Goal: Task Accomplishment & Management: Use online tool/utility

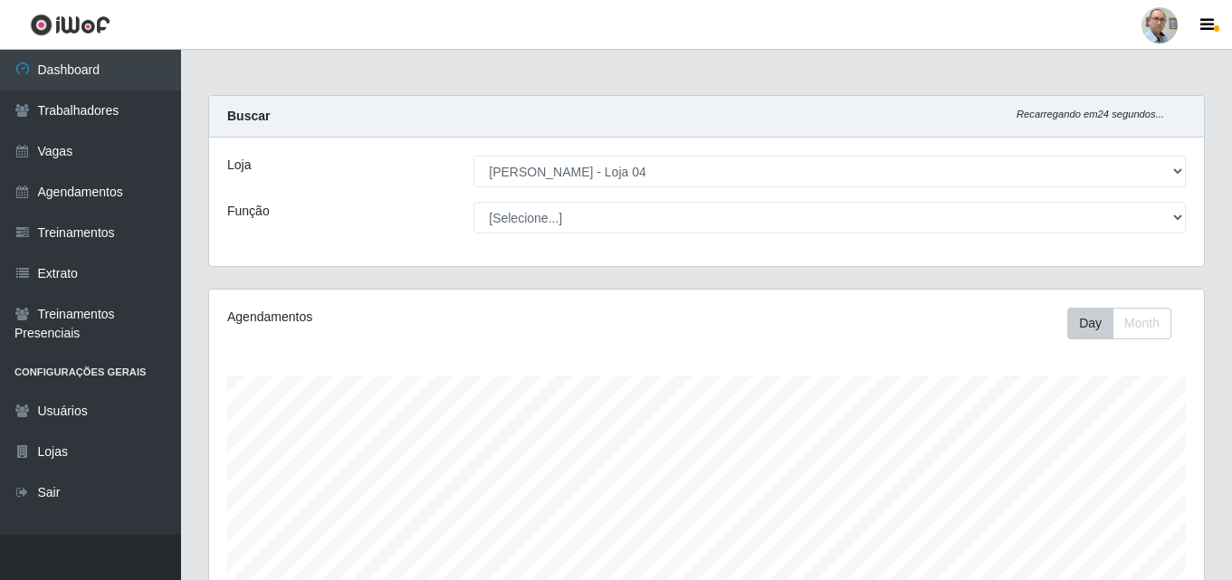
select select "251"
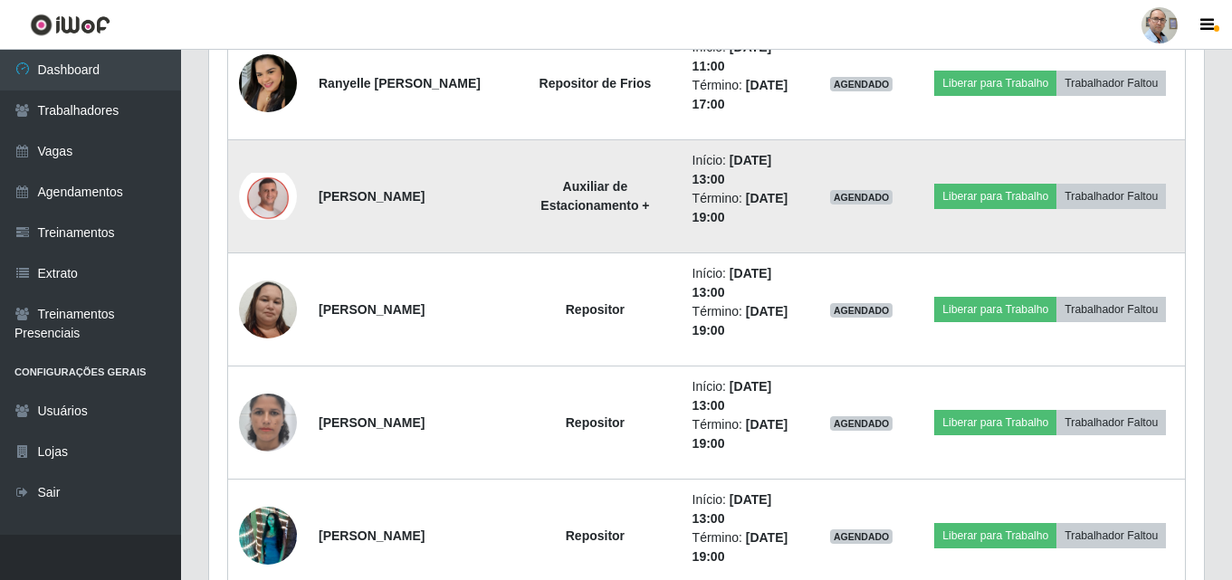
scroll to position [3196, 0]
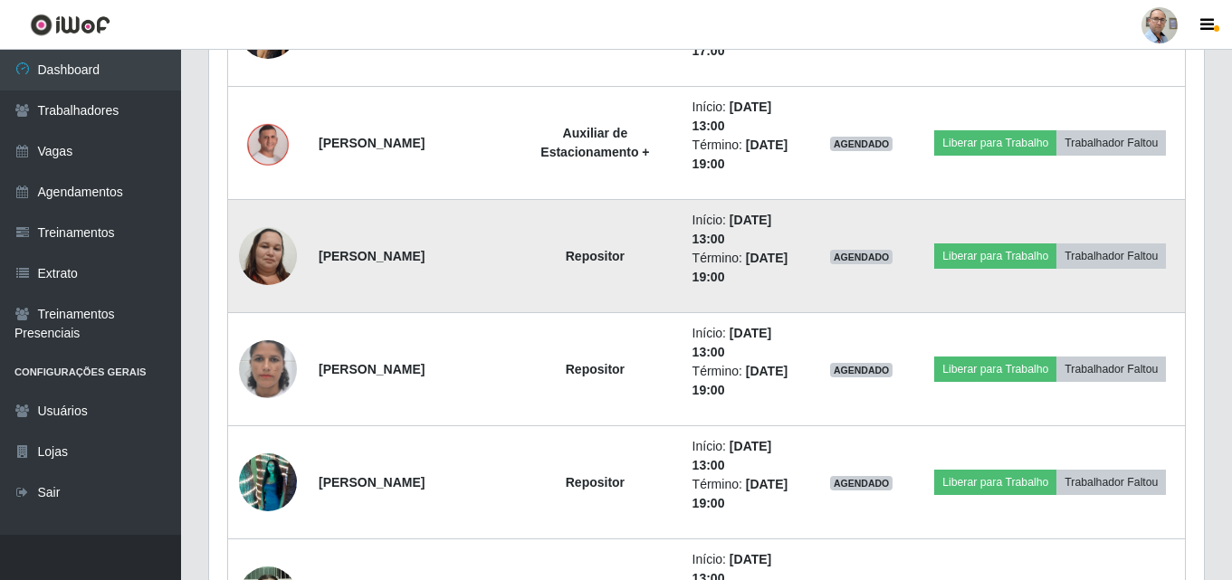
click at [252, 257] on img at bounding box center [268, 256] width 58 height 78
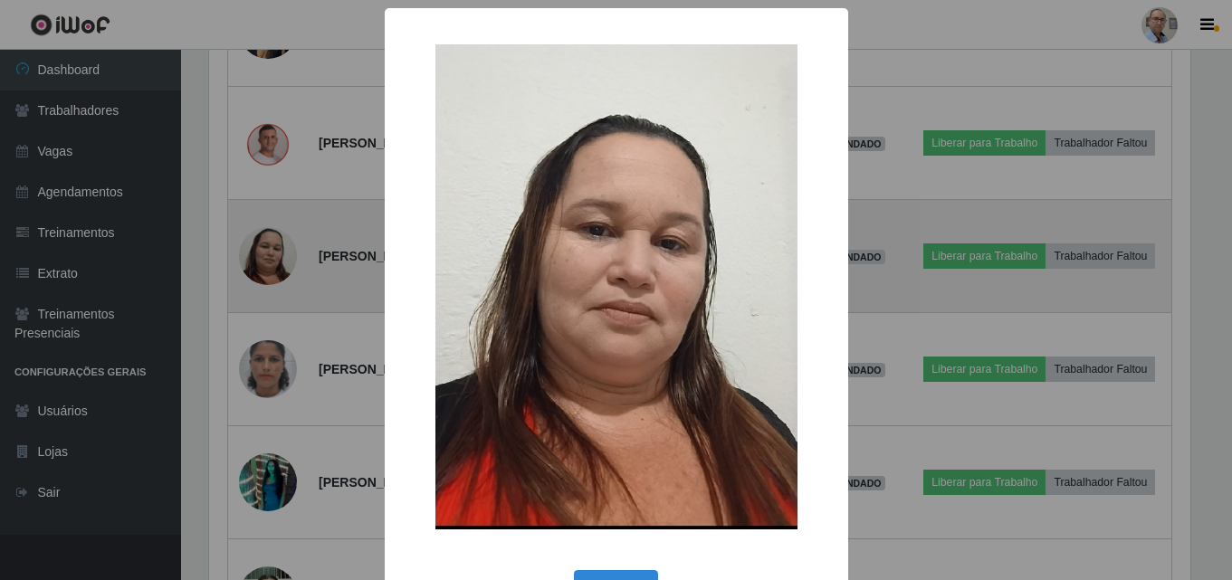
scroll to position [376, 986]
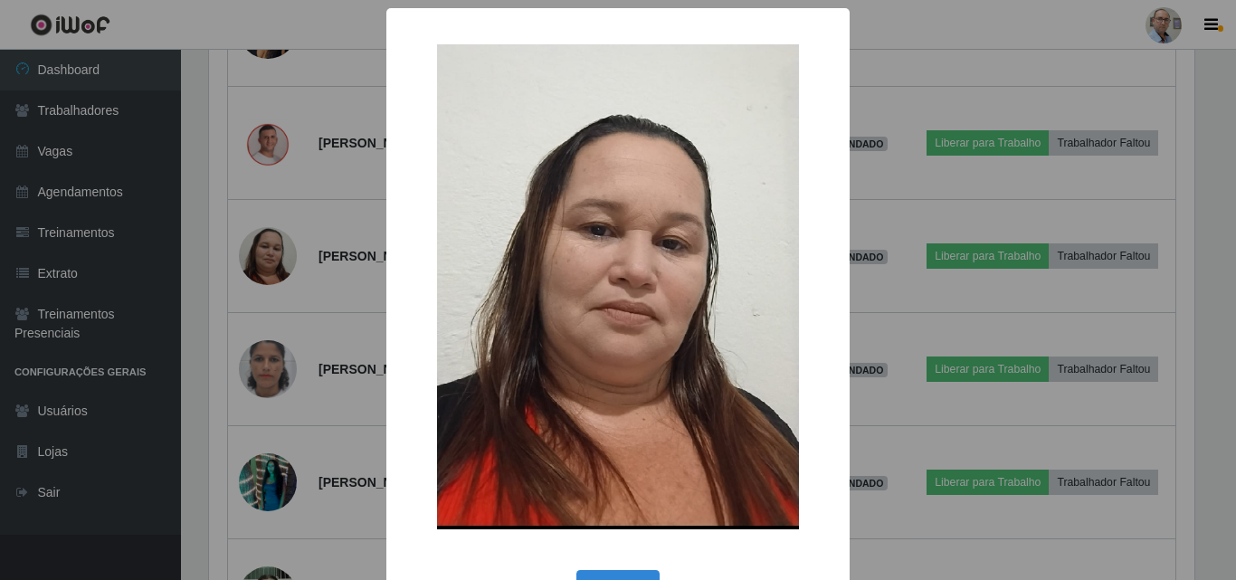
click at [317, 313] on div "× OK Cancel" at bounding box center [618, 290] width 1236 height 580
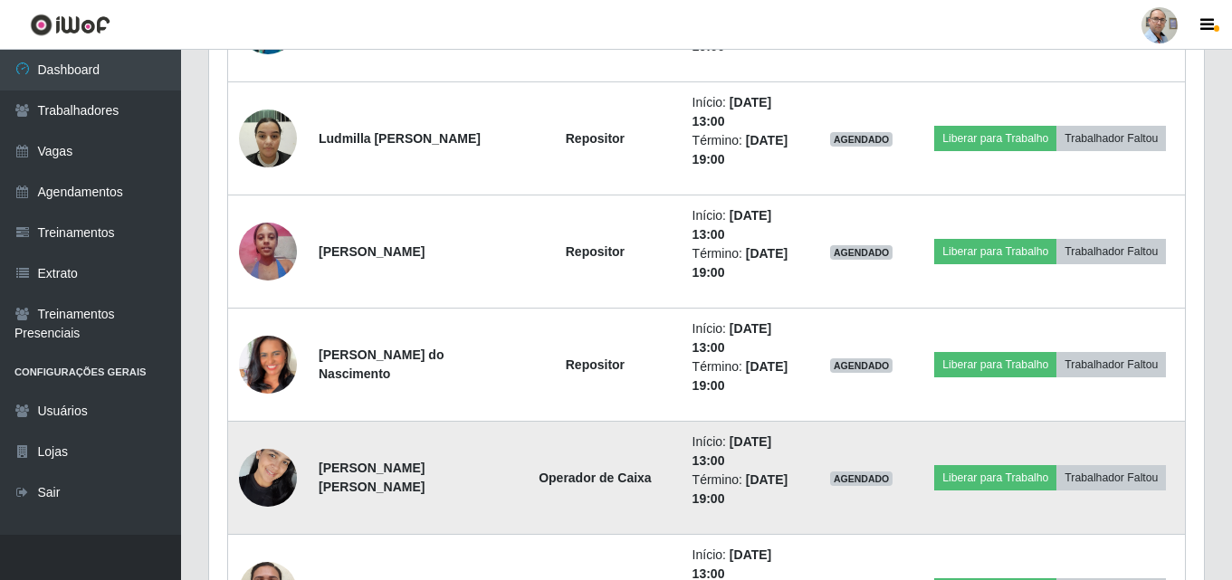
scroll to position [3649, 0]
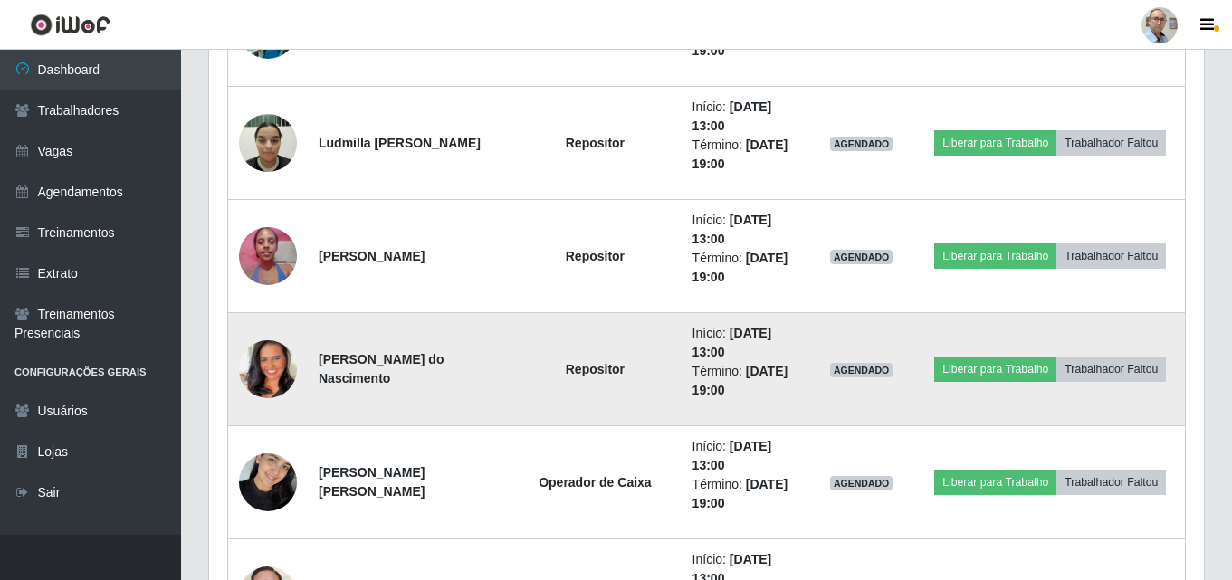
click at [291, 354] on img at bounding box center [268, 369] width 58 height 103
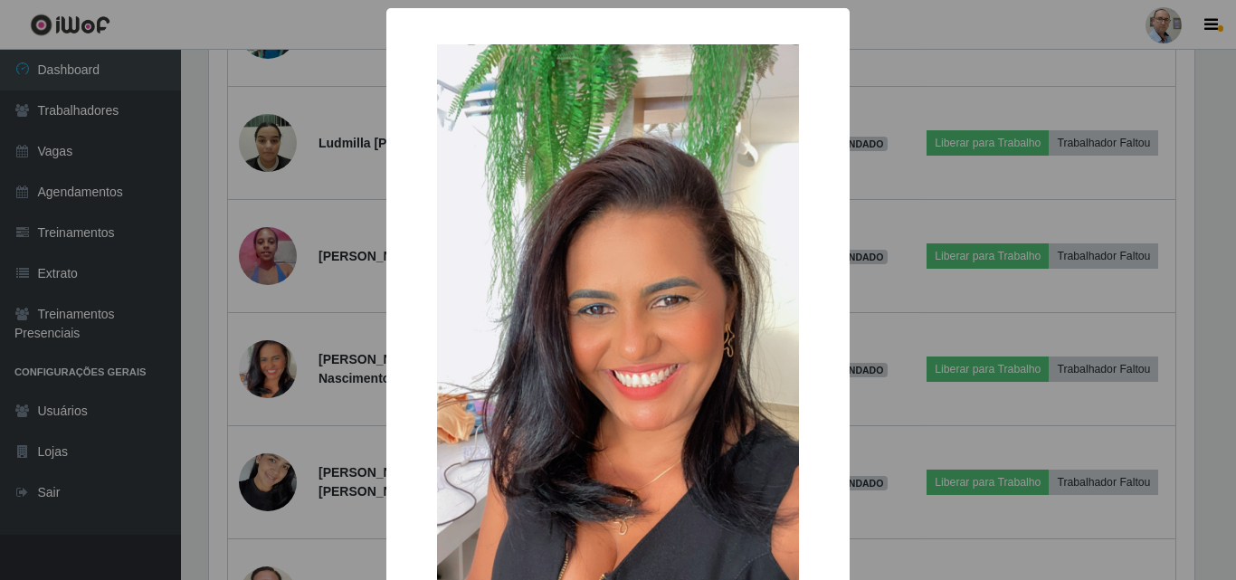
click at [356, 358] on div "× OK Cancel" at bounding box center [618, 290] width 1236 height 580
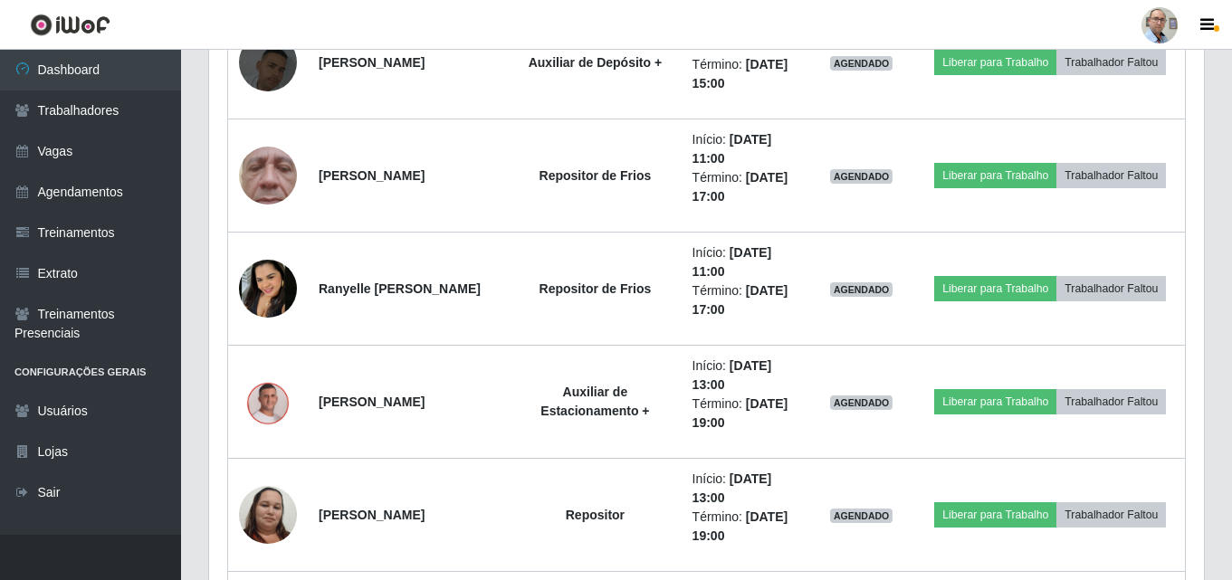
scroll to position [2834, 0]
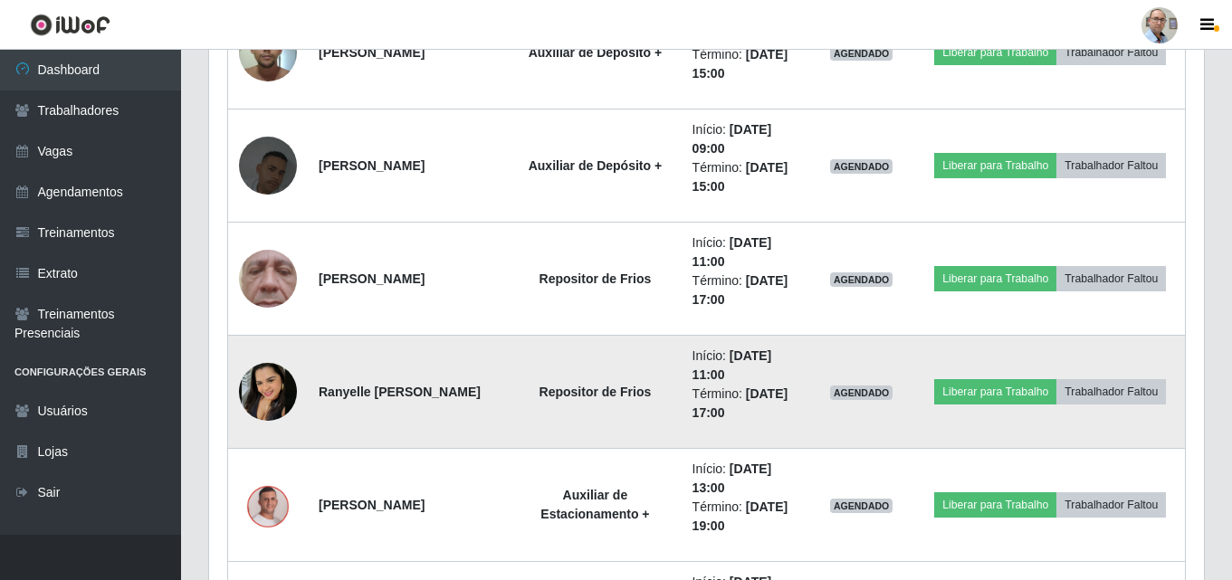
click at [266, 405] on img at bounding box center [268, 392] width 58 height 58
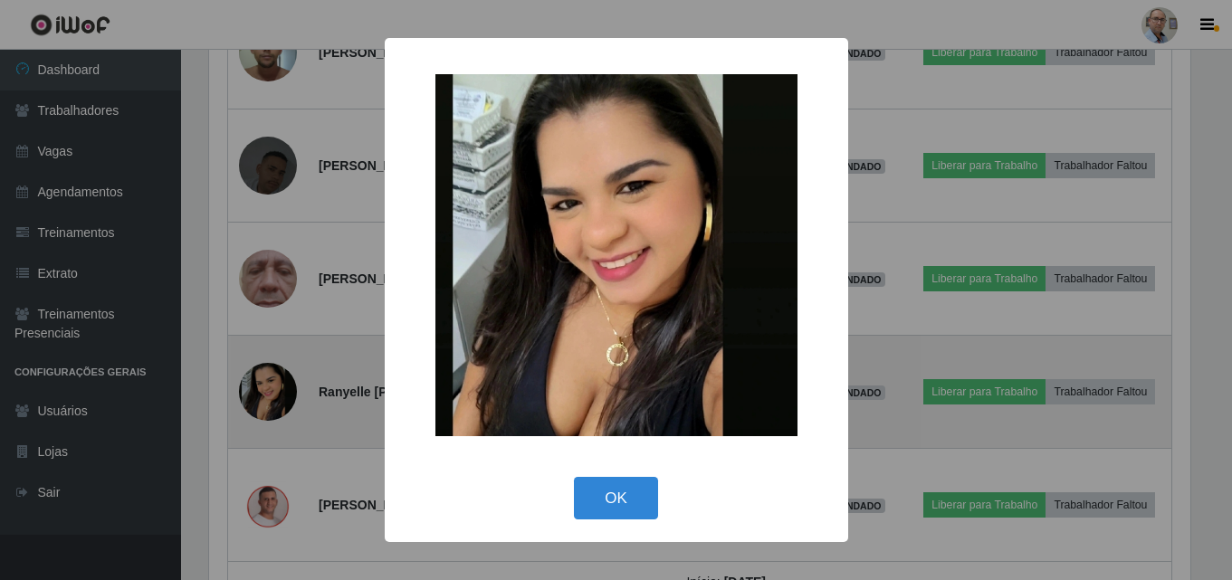
scroll to position [376, 986]
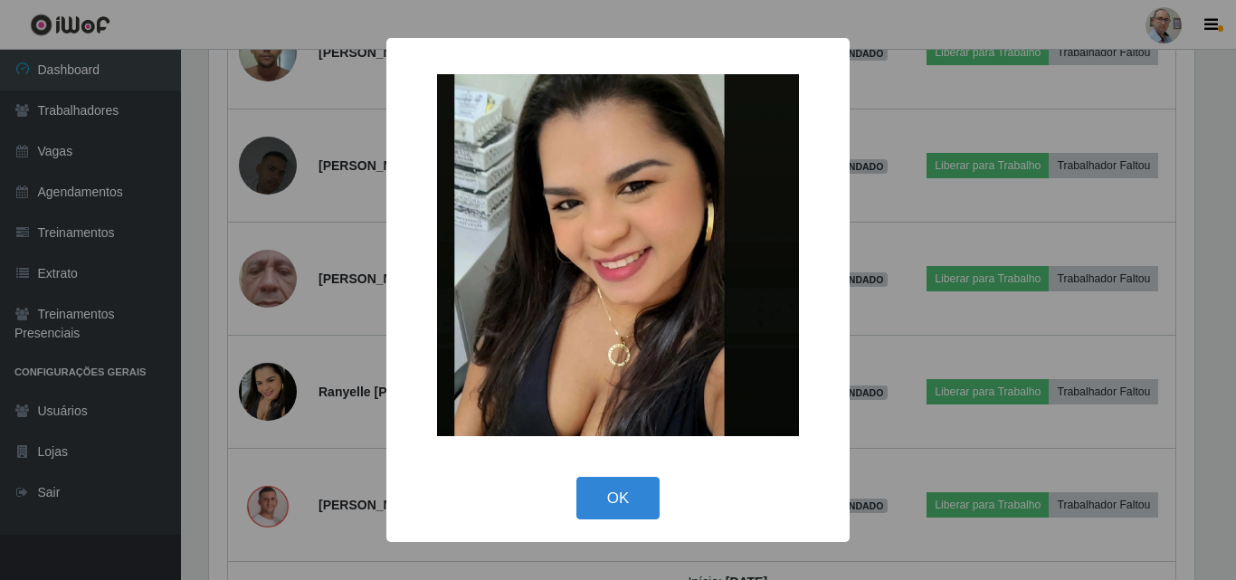
click at [367, 340] on div "× OK Cancel" at bounding box center [618, 290] width 1236 height 580
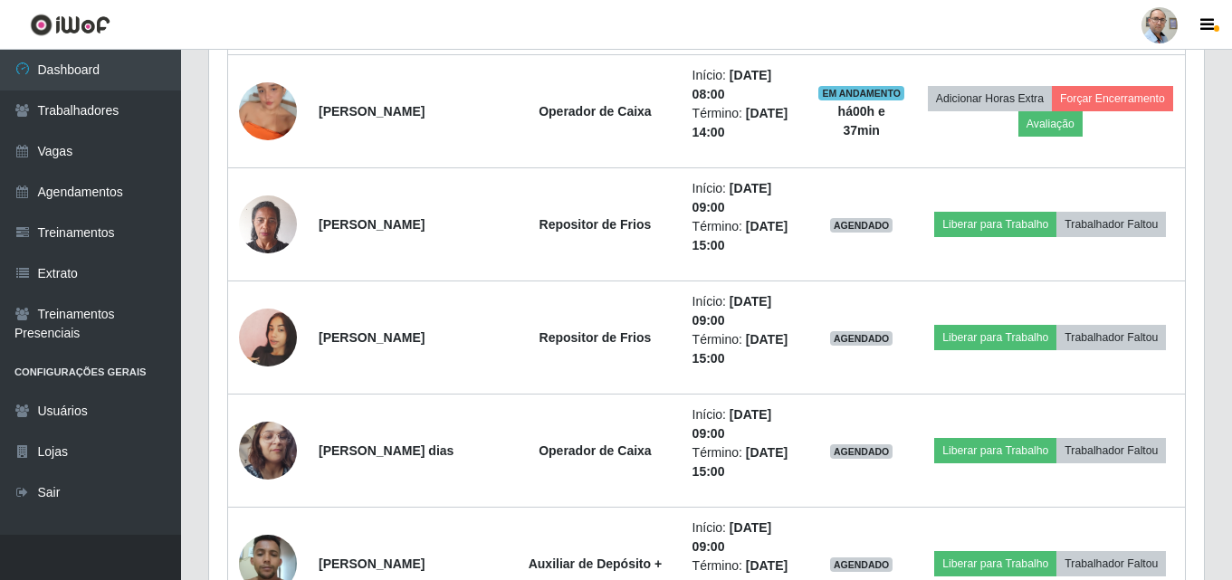
scroll to position [2291, 0]
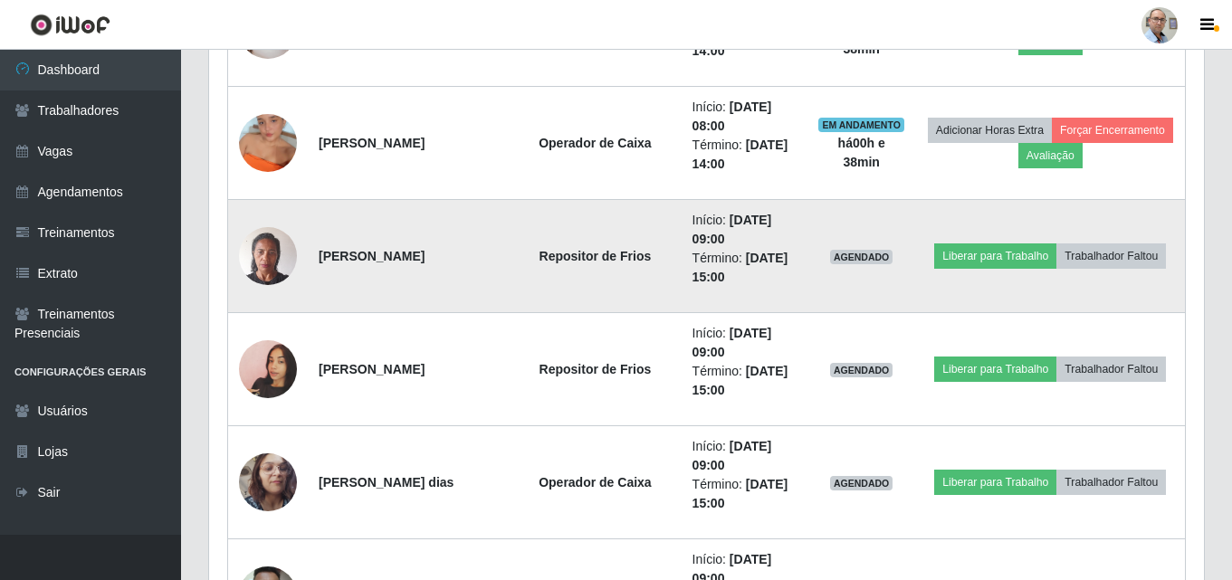
click at [238, 256] on td at bounding box center [268, 256] width 81 height 113
click at [256, 256] on img at bounding box center [268, 255] width 58 height 77
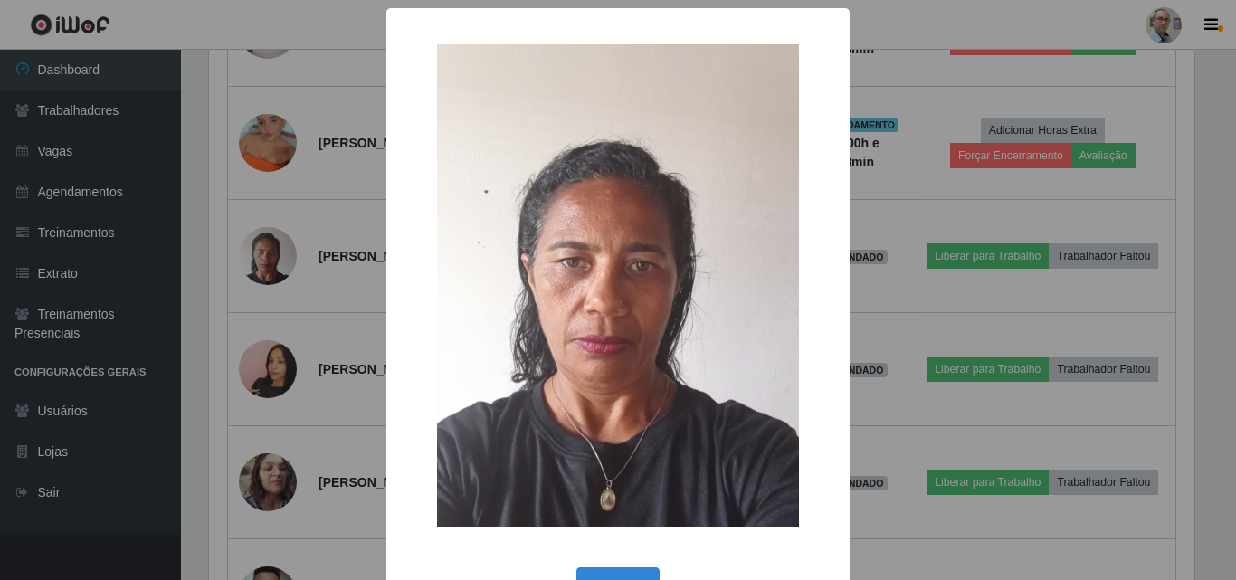
click at [306, 319] on div "× OK Cancel" at bounding box center [618, 290] width 1236 height 580
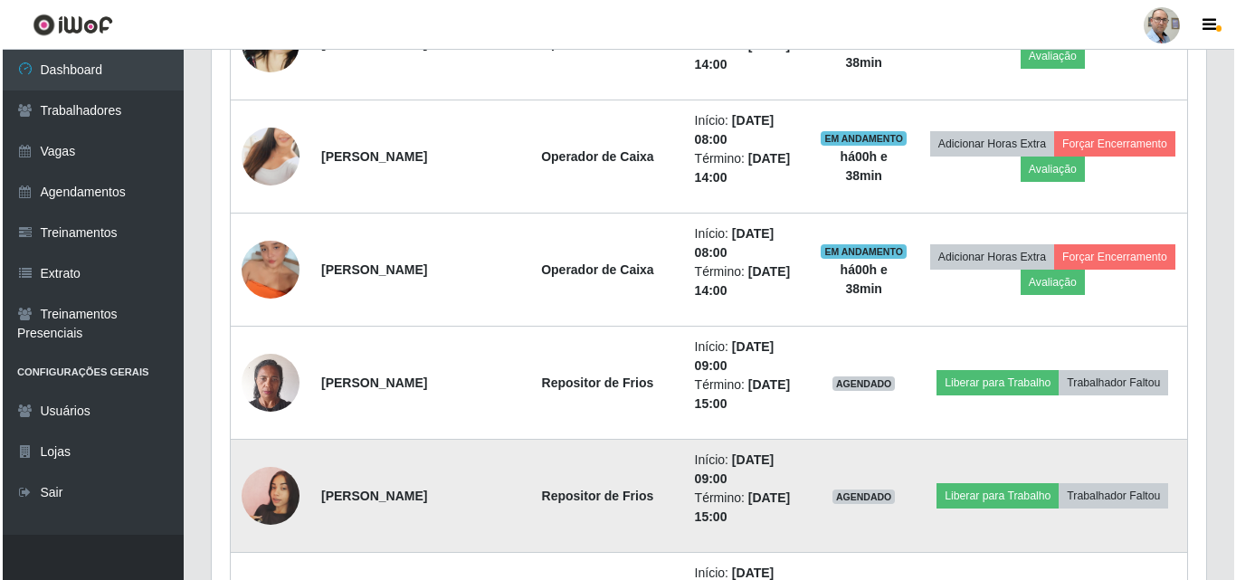
scroll to position [2110, 0]
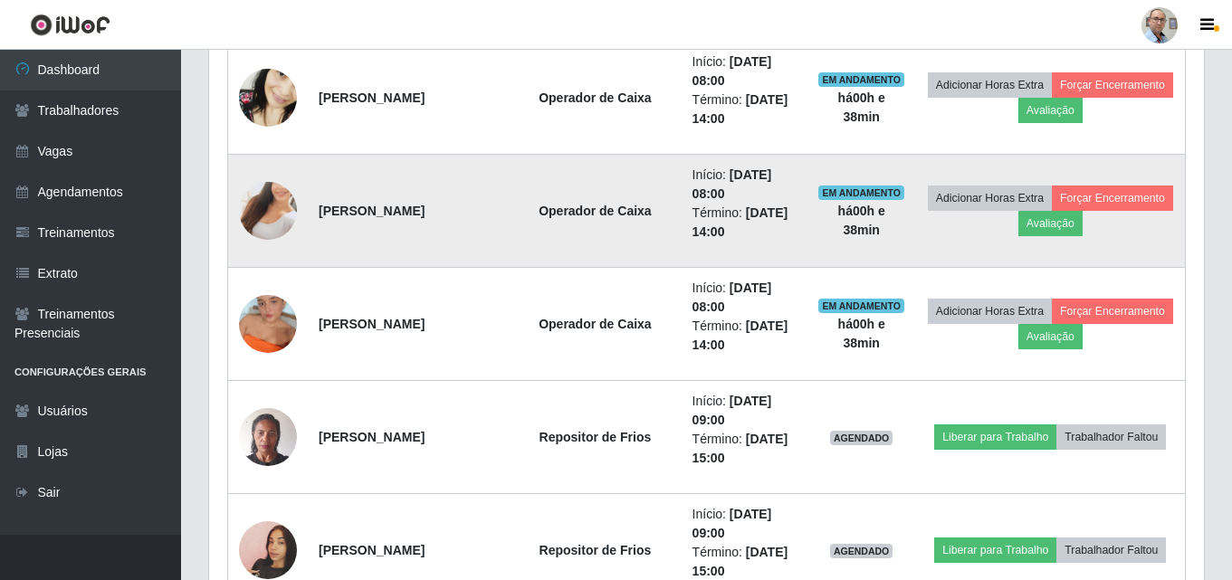
click at [279, 207] on img at bounding box center [268, 210] width 58 height 103
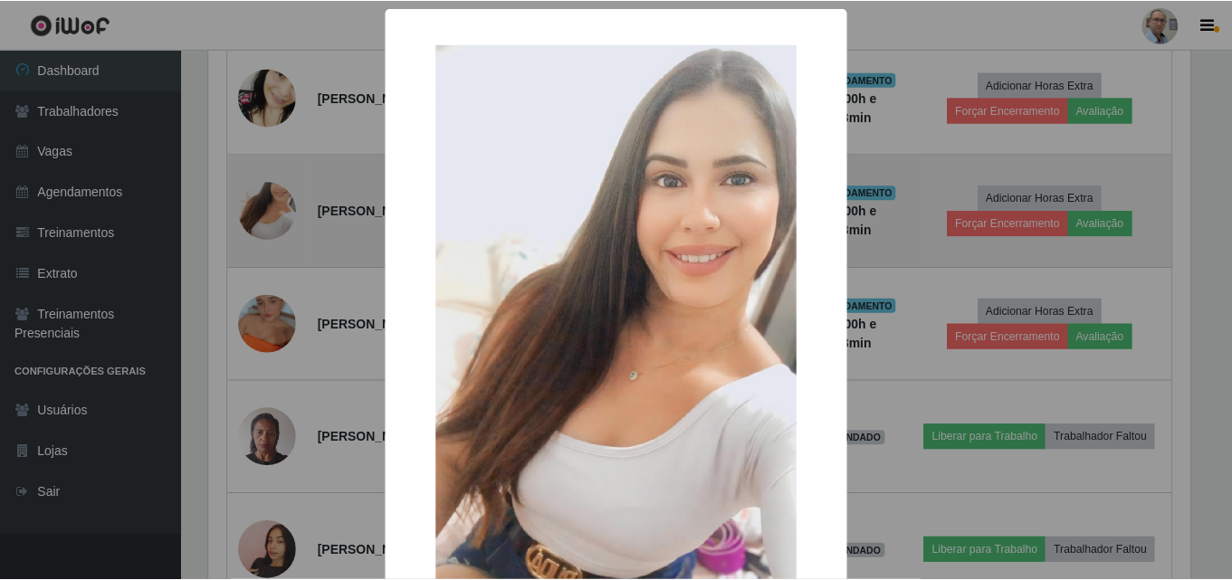
scroll to position [376, 986]
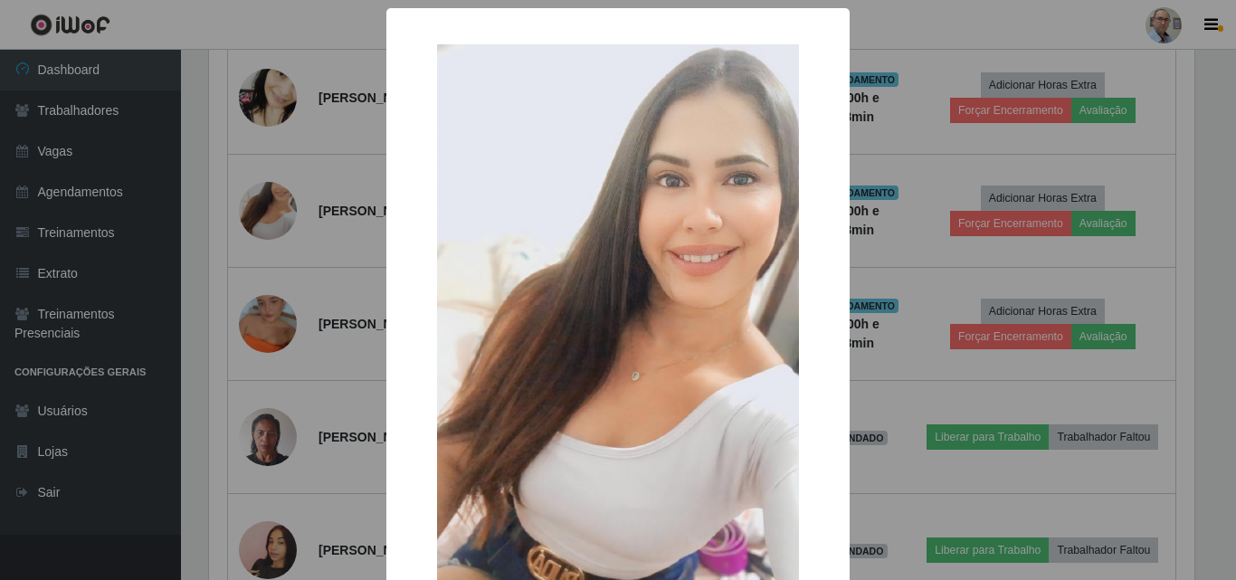
click at [360, 272] on div "× OK Cancel" at bounding box center [618, 290] width 1236 height 580
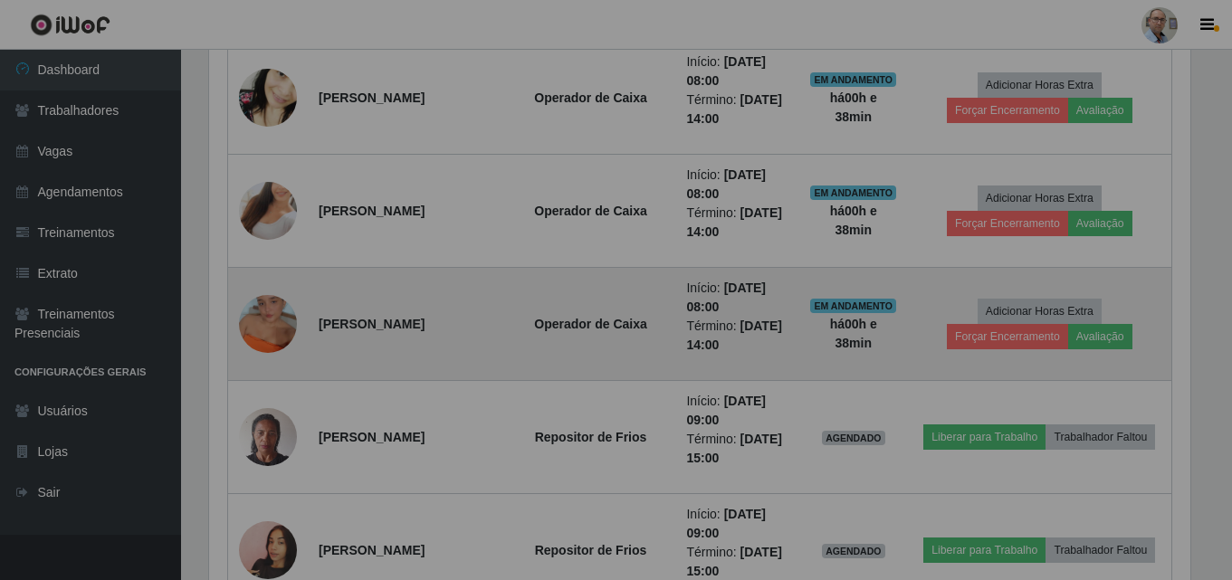
scroll to position [376, 995]
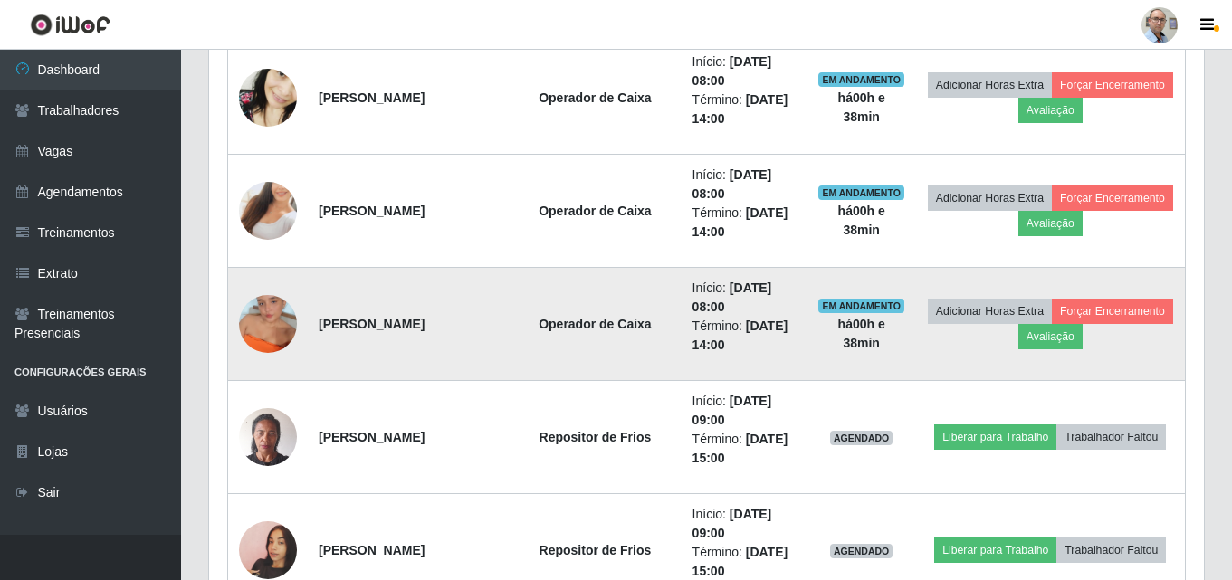
click at [274, 322] on img at bounding box center [268, 323] width 58 height 103
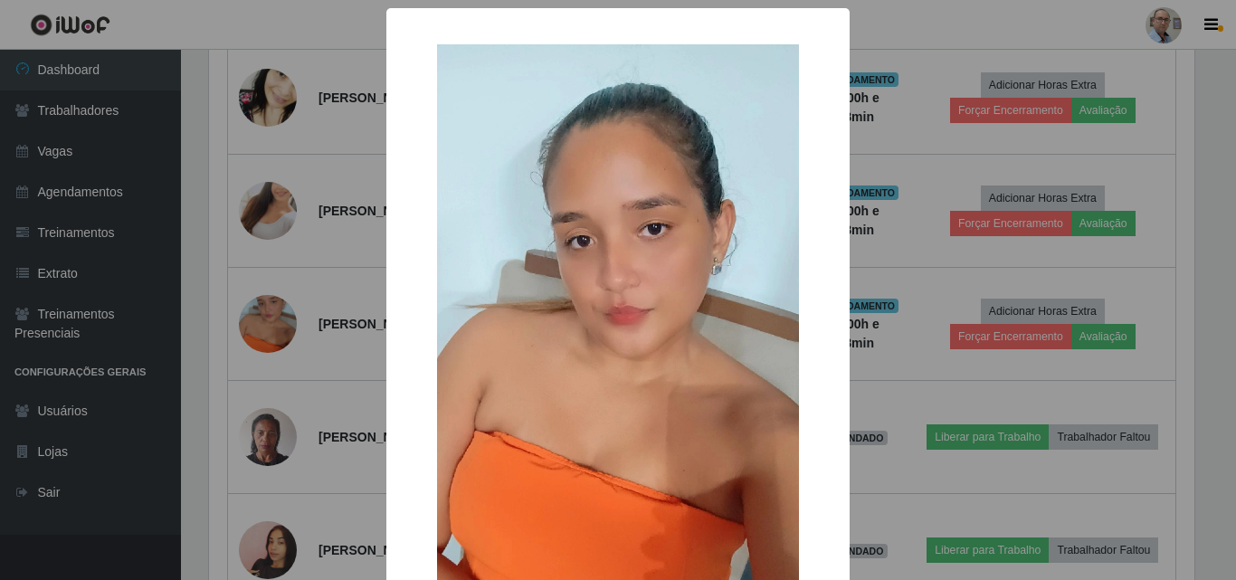
click at [303, 358] on div "× OK Cancel" at bounding box center [618, 290] width 1236 height 580
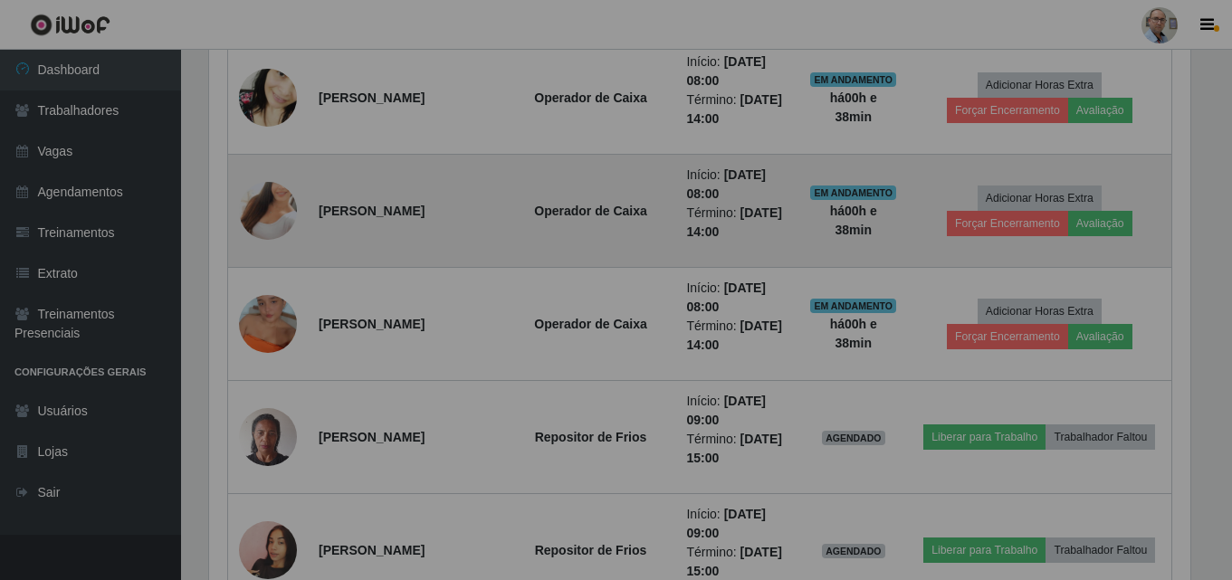
scroll to position [376, 995]
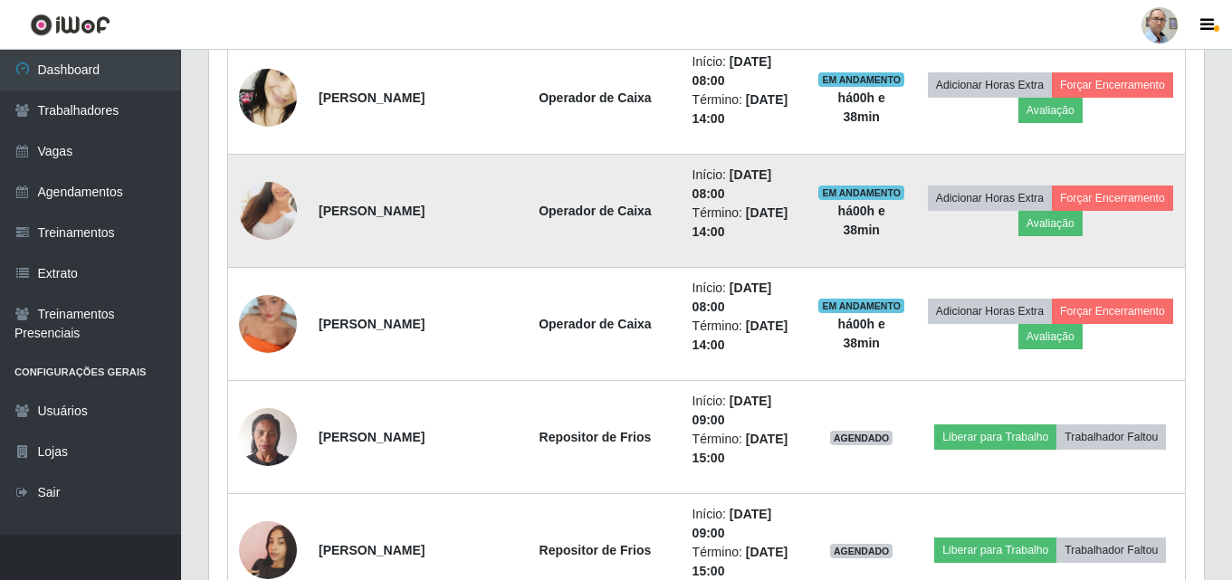
click at [247, 219] on img at bounding box center [268, 210] width 58 height 103
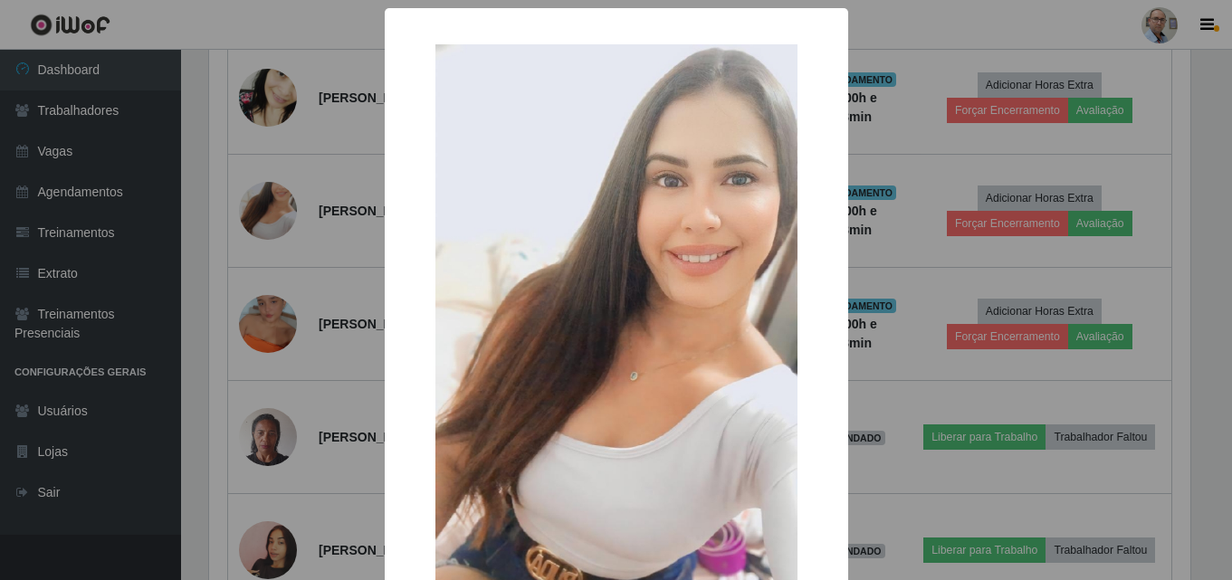
scroll to position [376, 986]
click at [311, 307] on div "× OK Cancel" at bounding box center [618, 290] width 1236 height 580
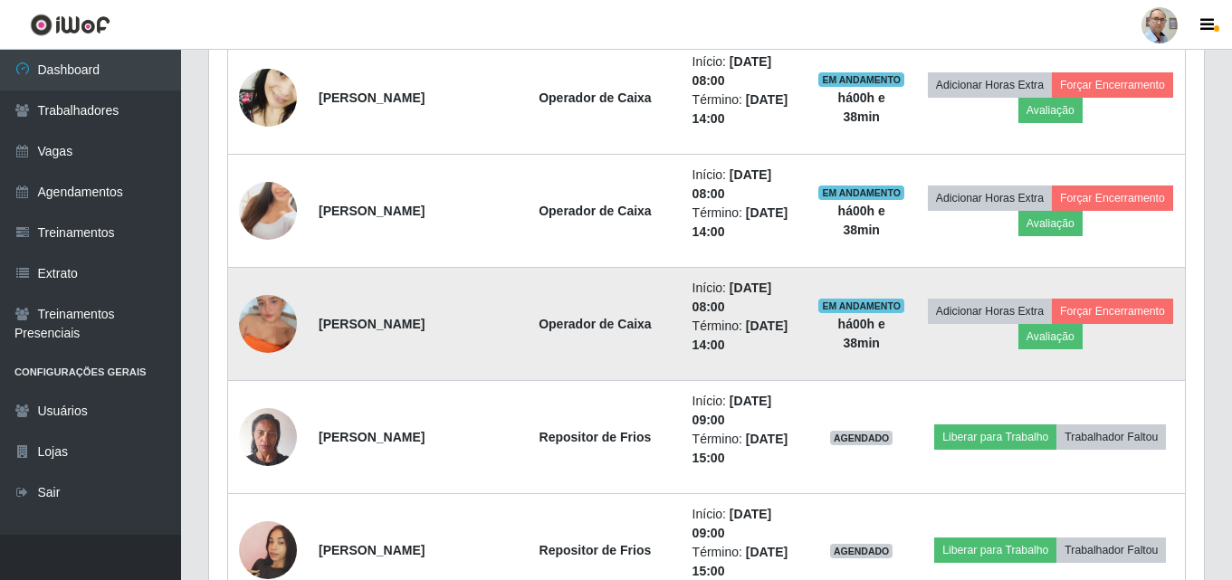
scroll to position [0, 0]
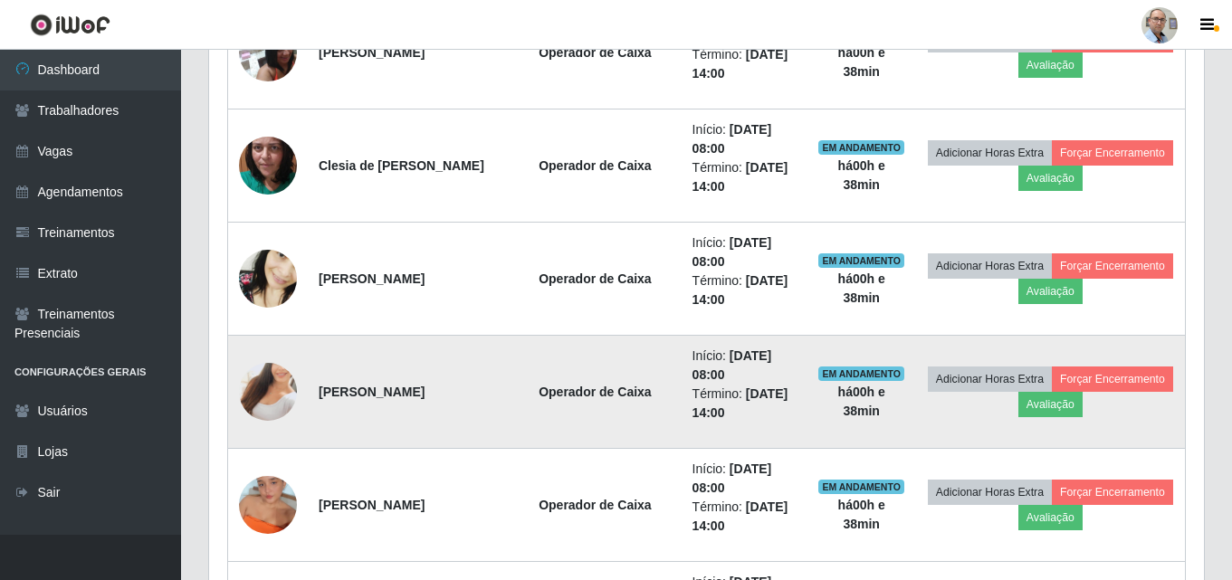
click at [269, 390] on img at bounding box center [268, 391] width 58 height 103
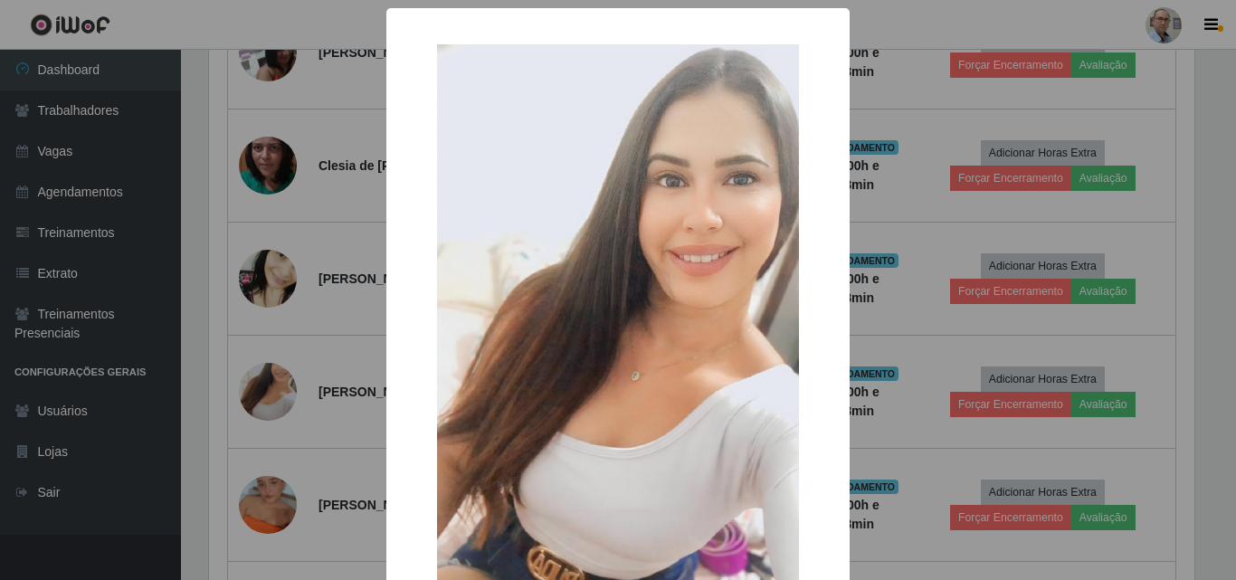
click at [300, 415] on div "× OK Cancel" at bounding box center [618, 290] width 1236 height 580
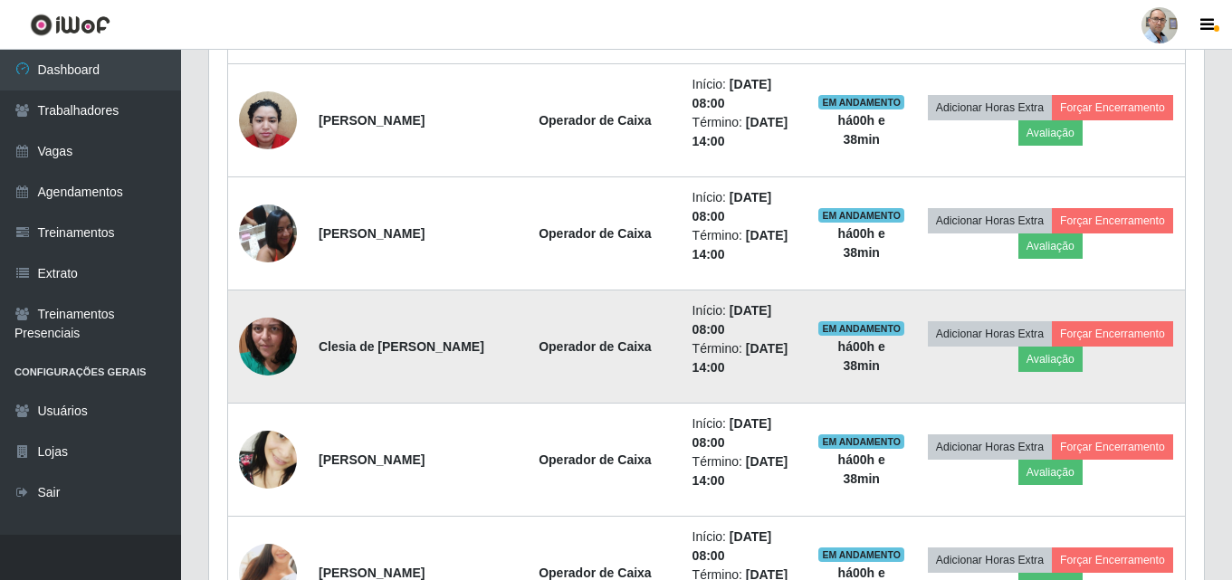
click at [258, 348] on img at bounding box center [268, 346] width 58 height 129
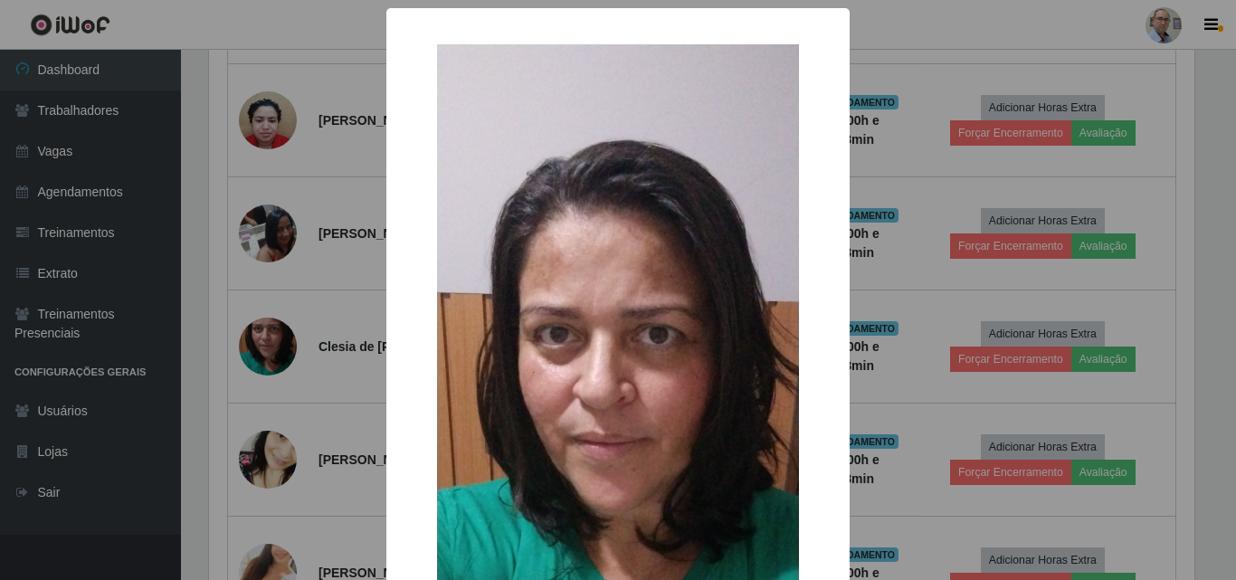
click at [301, 403] on div "× OK Cancel" at bounding box center [618, 290] width 1236 height 580
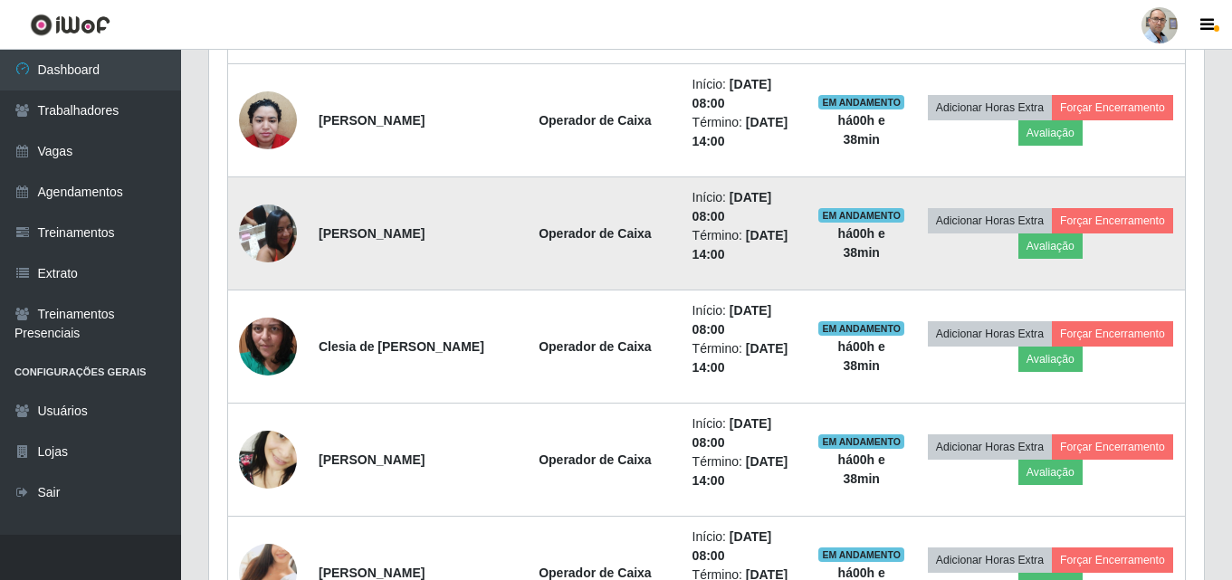
click at [260, 235] on img at bounding box center [268, 233] width 58 height 77
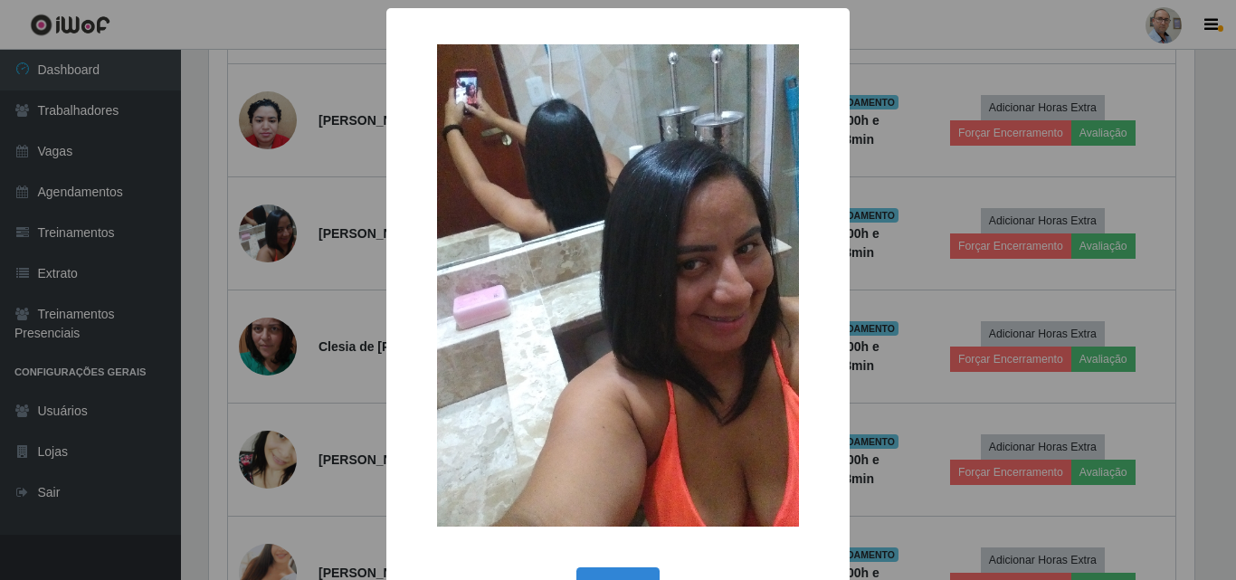
click at [316, 302] on div "× OK Cancel" at bounding box center [618, 290] width 1236 height 580
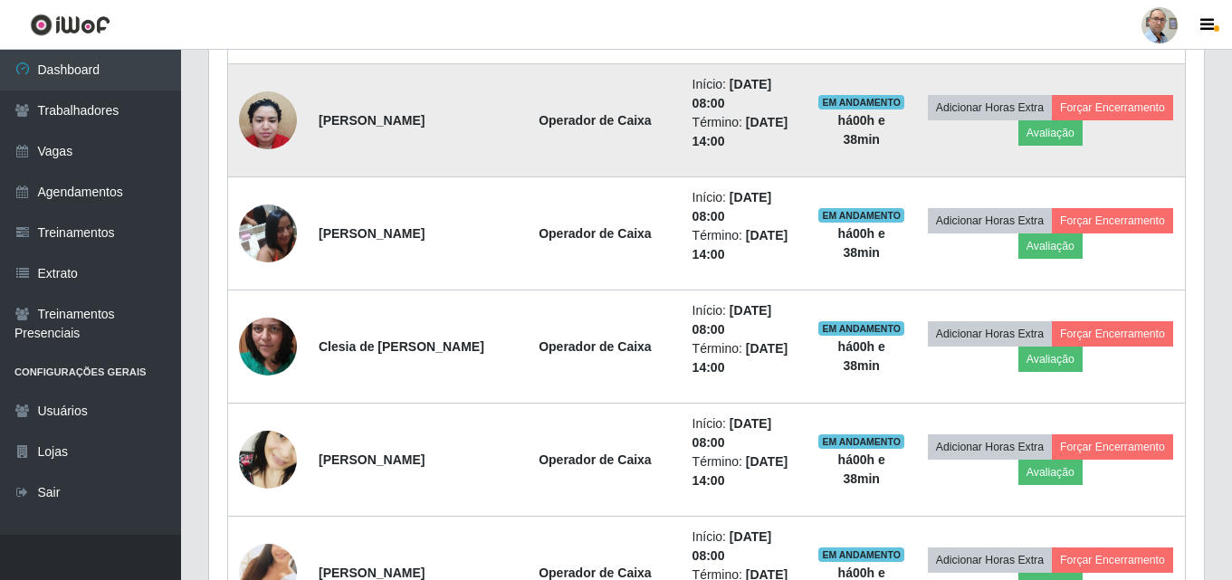
click at [267, 133] on img at bounding box center [268, 119] width 58 height 77
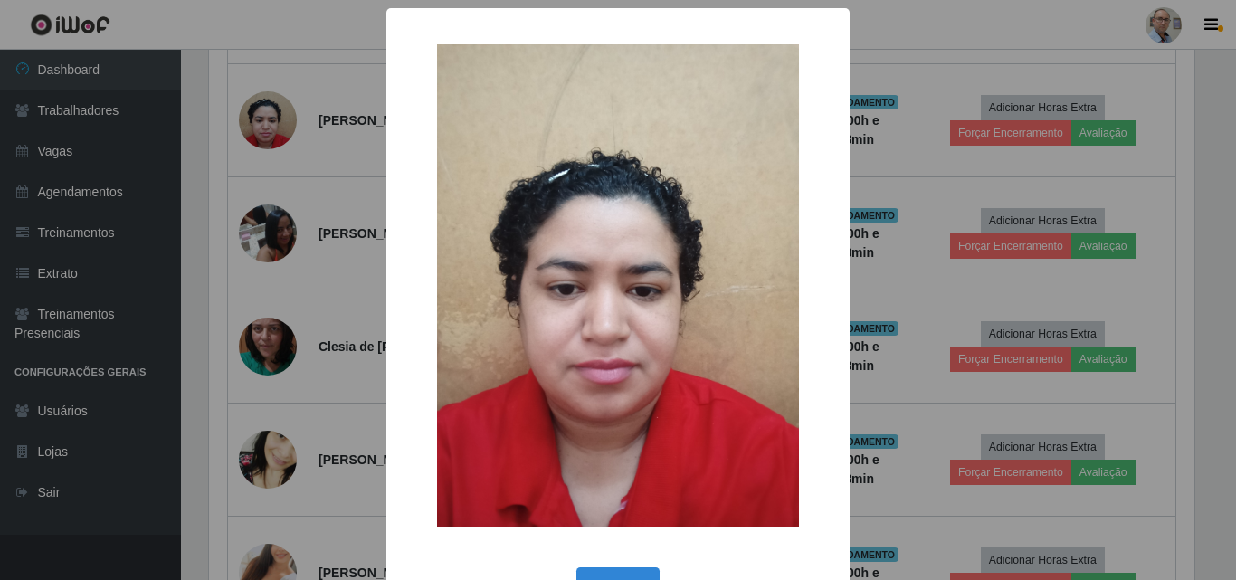
click at [321, 257] on div "× OK Cancel" at bounding box center [618, 290] width 1236 height 580
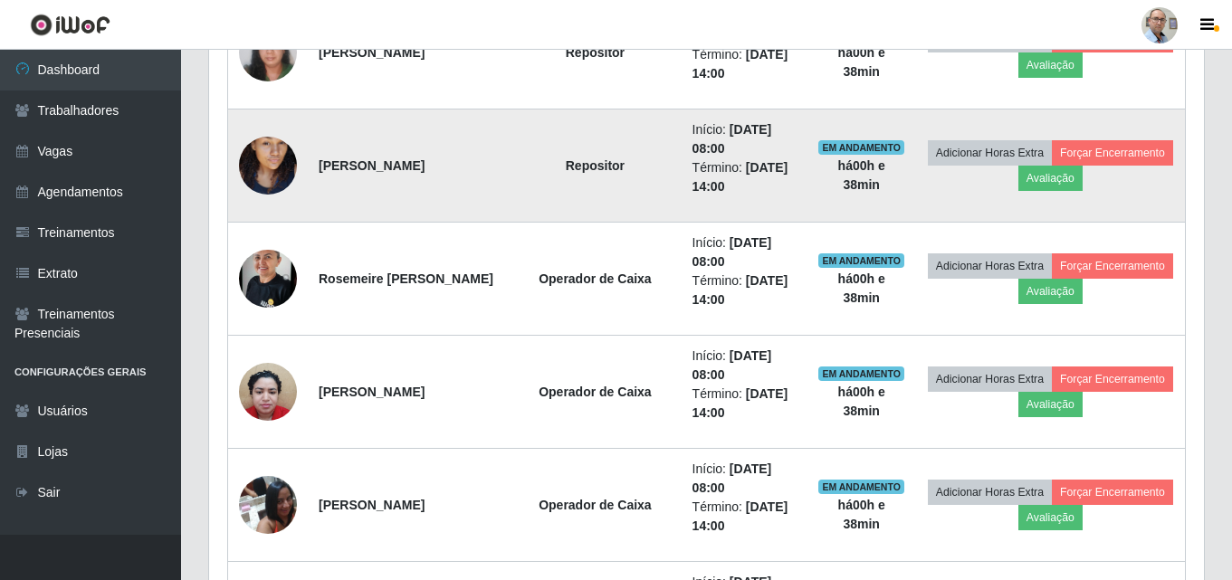
click at [283, 159] on img at bounding box center [268, 165] width 58 height 103
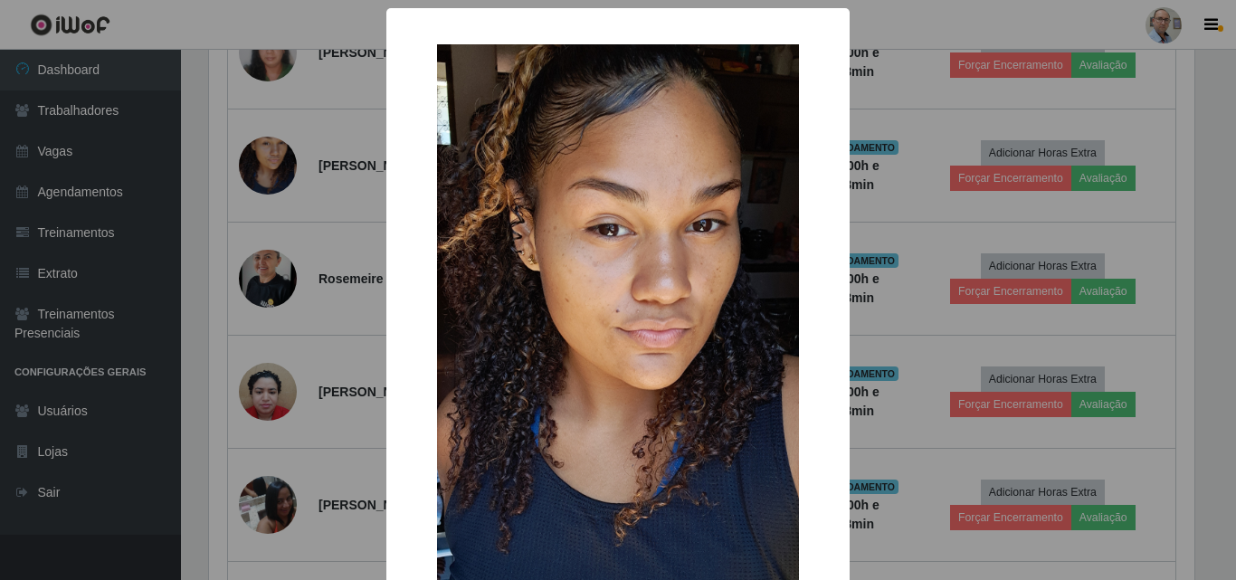
click at [358, 243] on div "× OK Cancel" at bounding box center [618, 290] width 1236 height 580
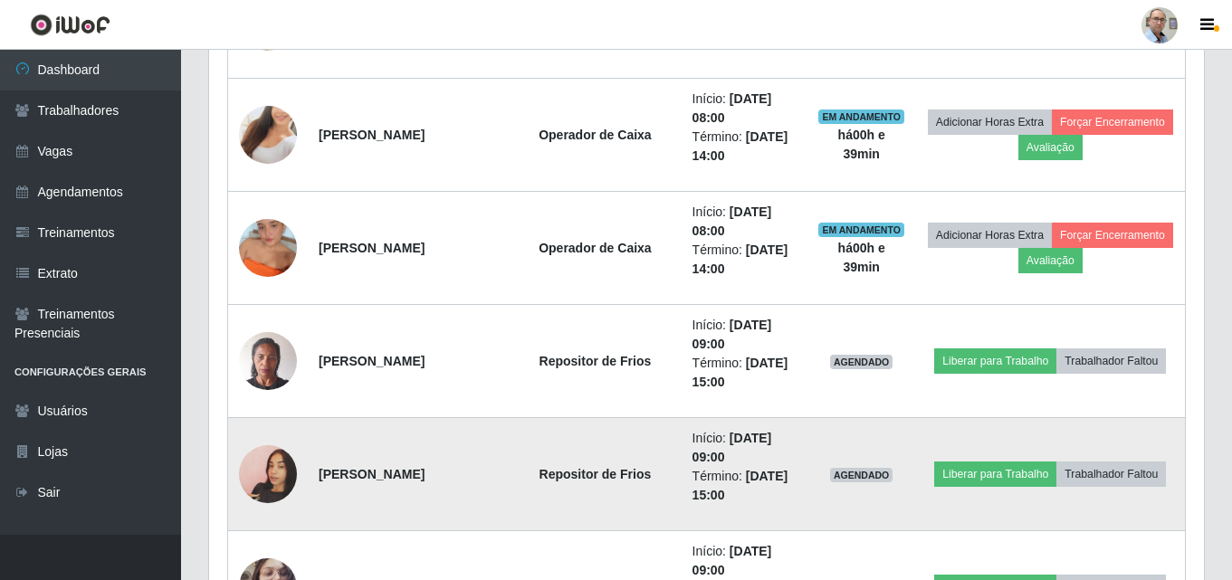
scroll to position [2019, 0]
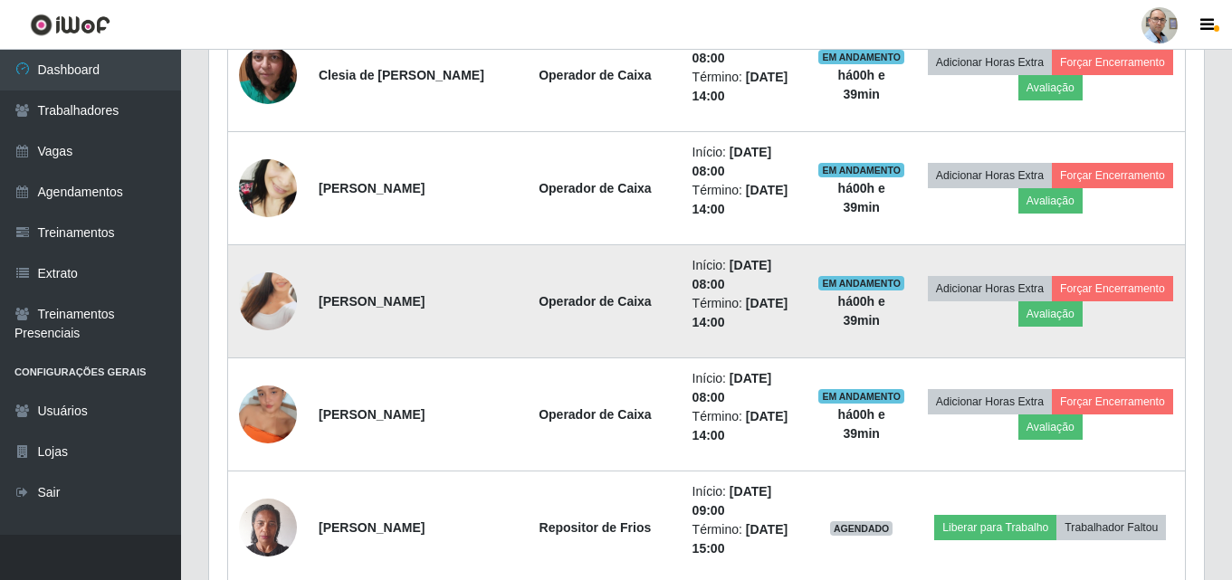
click at [269, 309] on img at bounding box center [268, 301] width 58 height 103
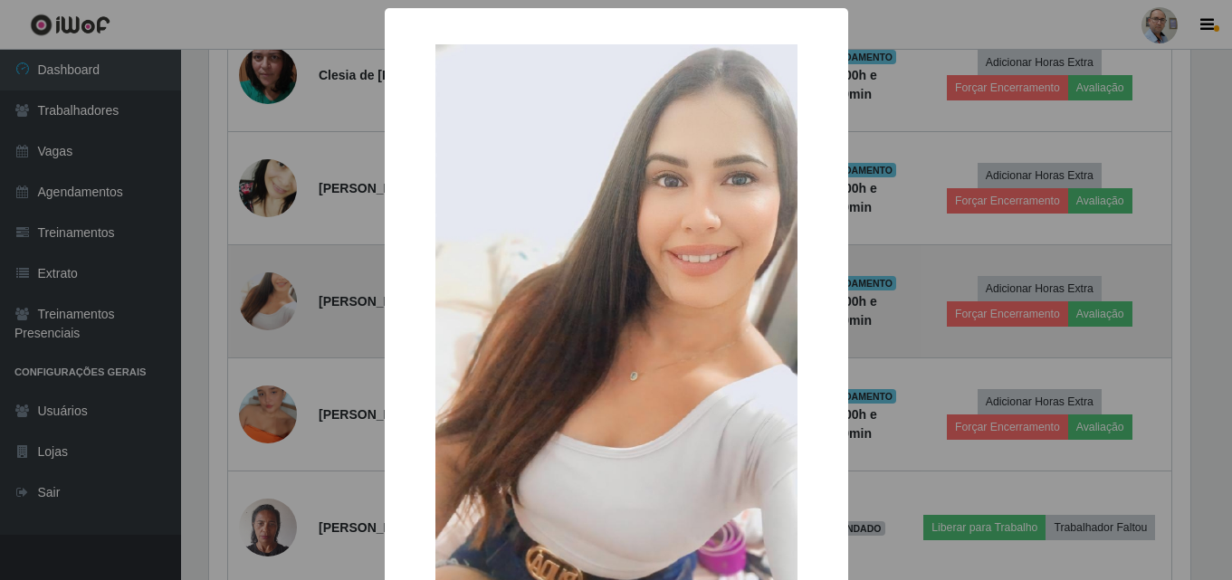
scroll to position [376, 986]
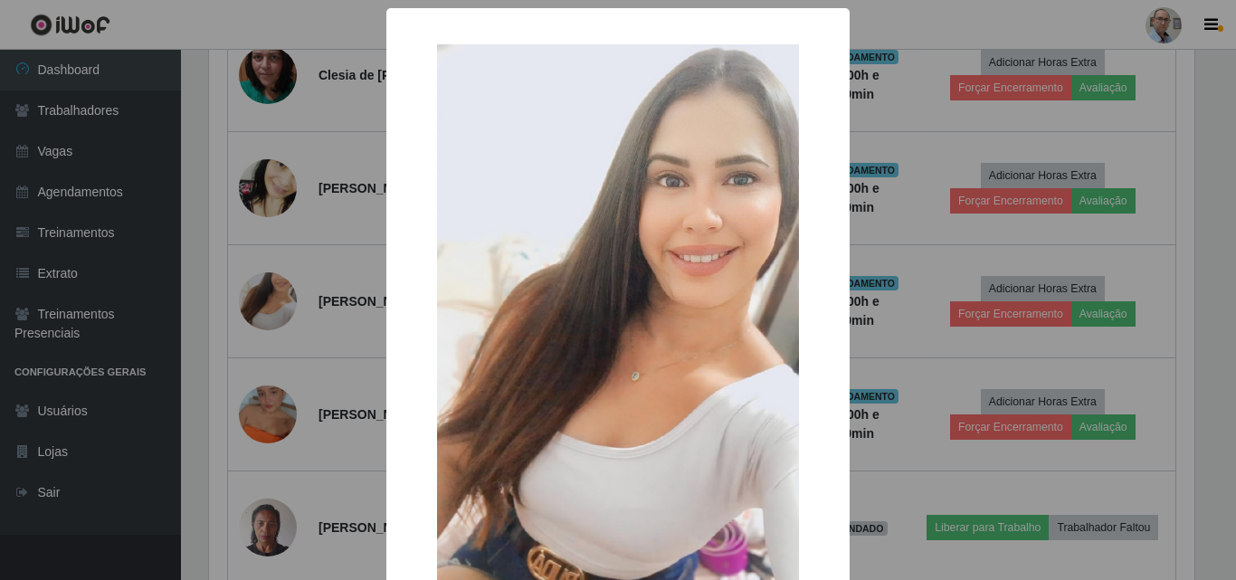
click at [304, 297] on div "× OK Cancel" at bounding box center [618, 290] width 1236 height 580
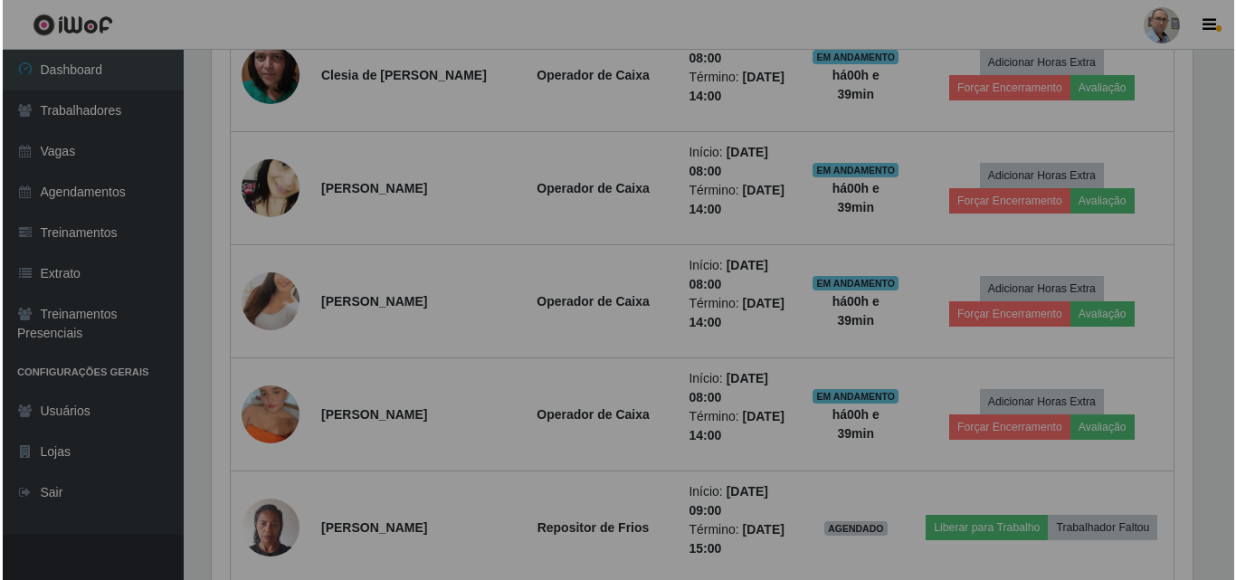
scroll to position [376, 995]
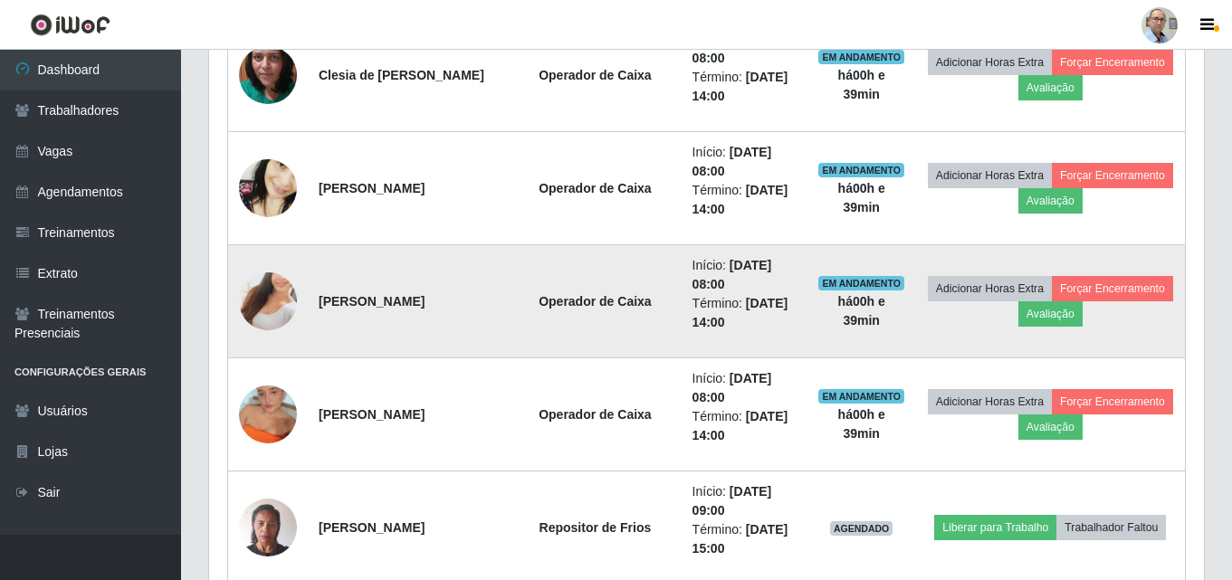
click at [264, 320] on img at bounding box center [268, 301] width 58 height 103
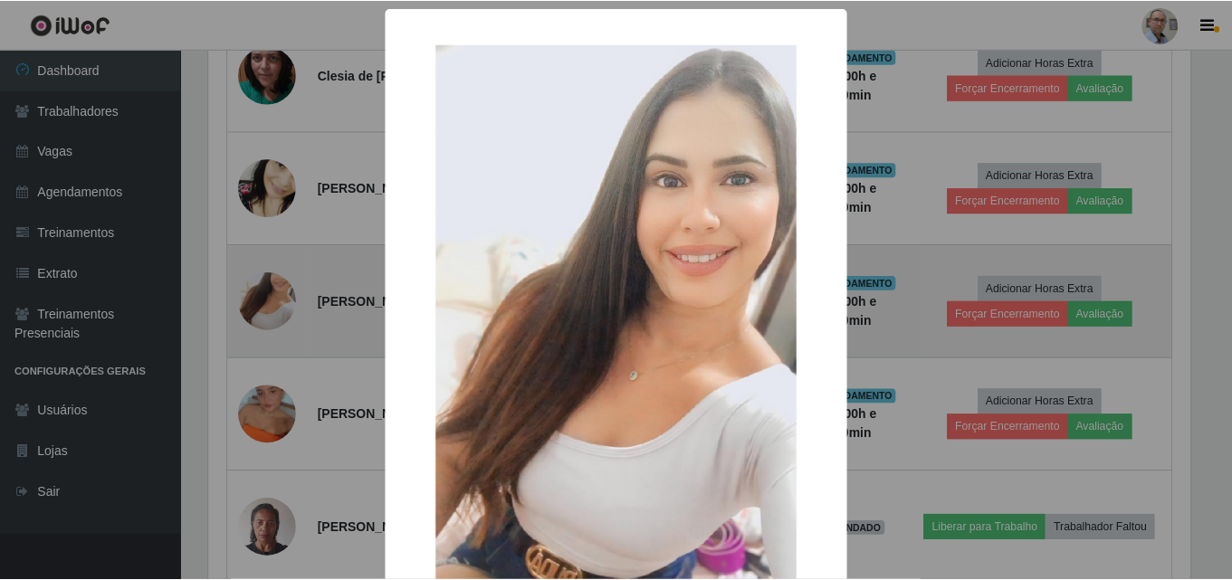
scroll to position [376, 986]
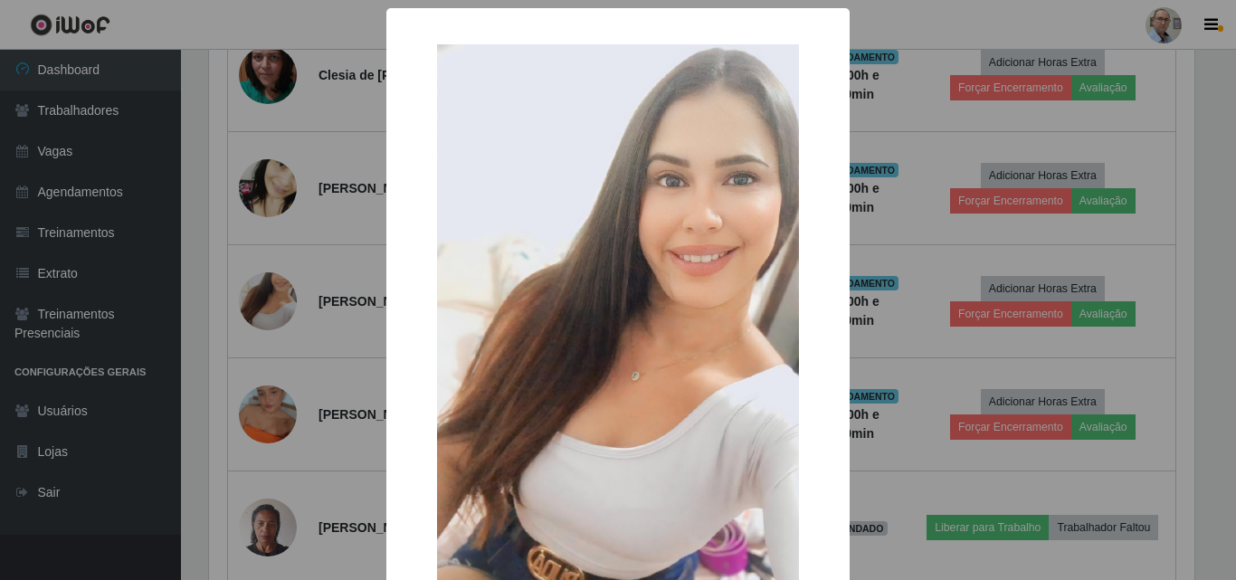
click at [290, 150] on div "× OK Cancel" at bounding box center [618, 290] width 1236 height 580
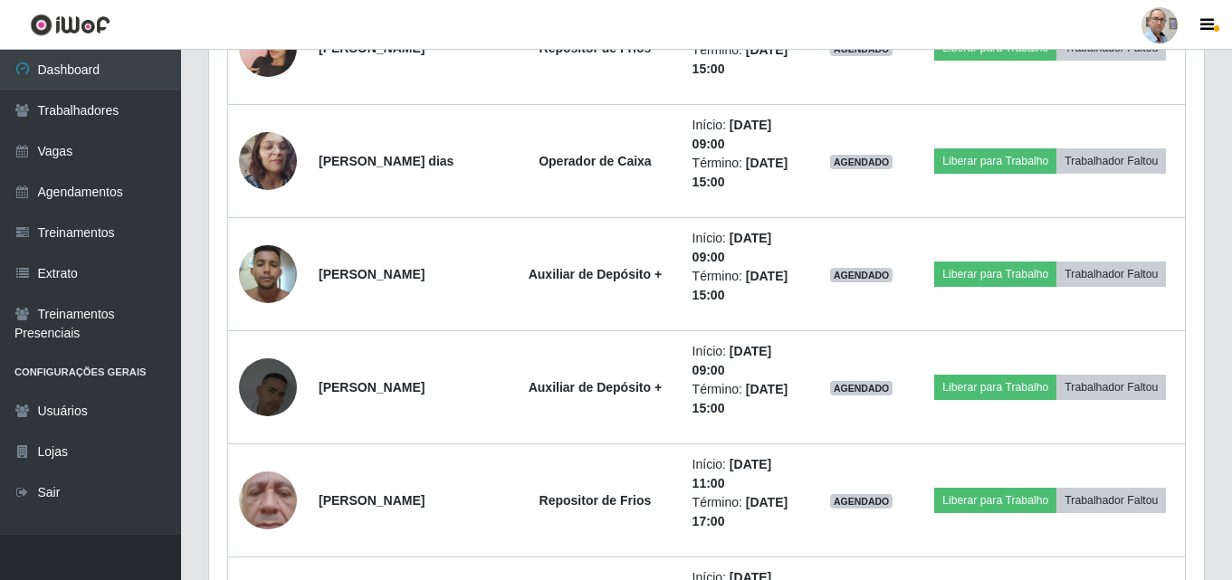
scroll to position [2653, 0]
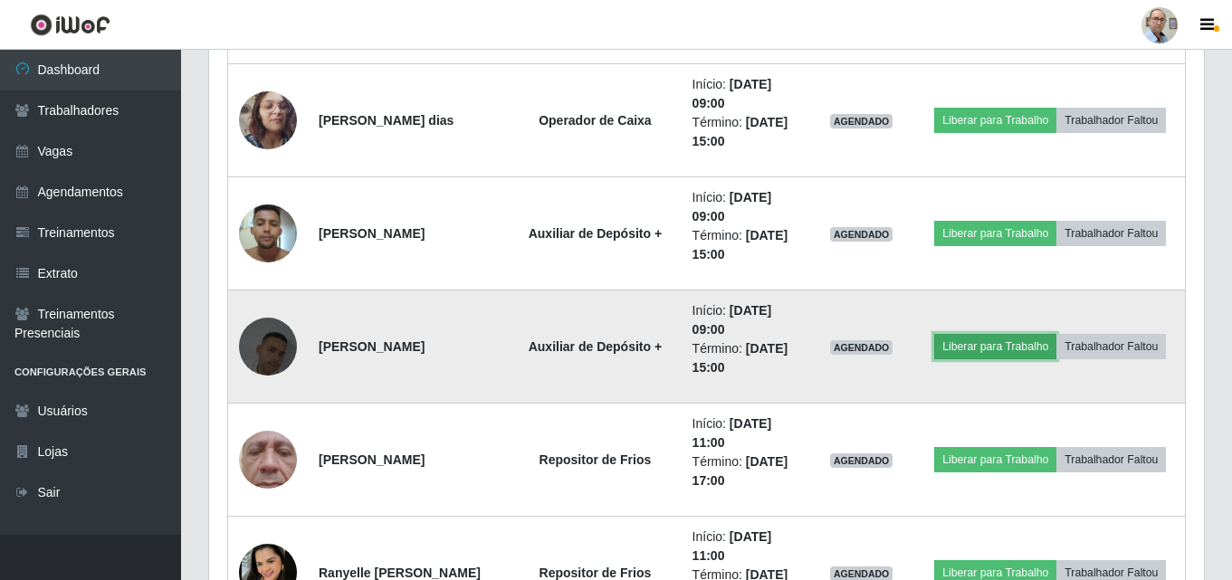
click at [1026, 335] on button "Liberar para Trabalho" at bounding box center [995, 346] width 122 height 25
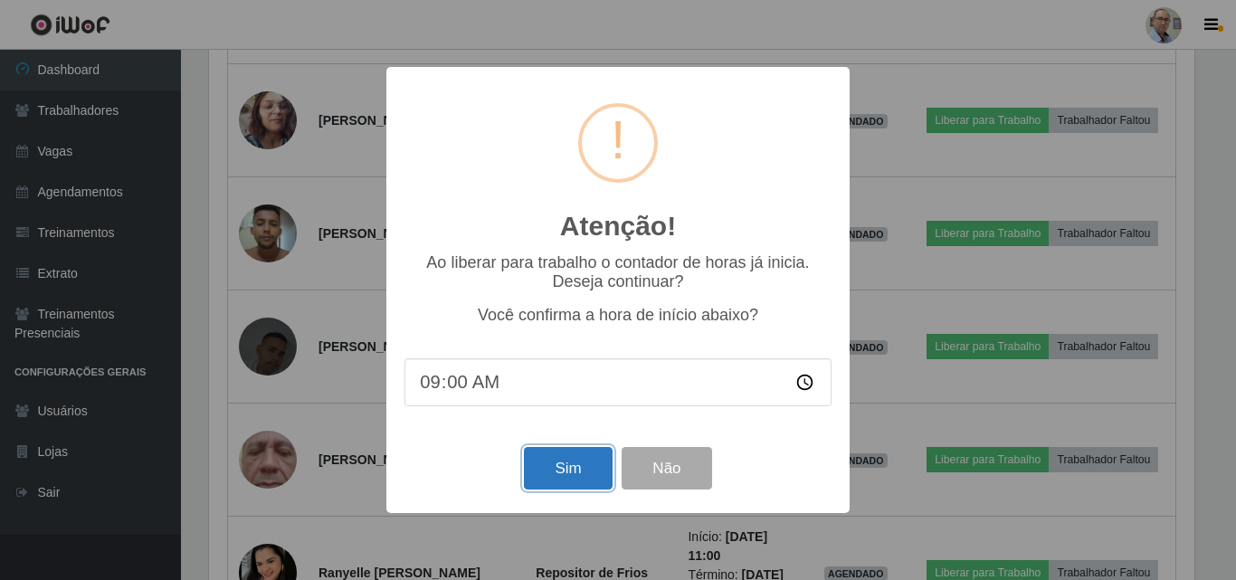
click at [582, 459] on button "Sim" at bounding box center [568, 468] width 88 height 43
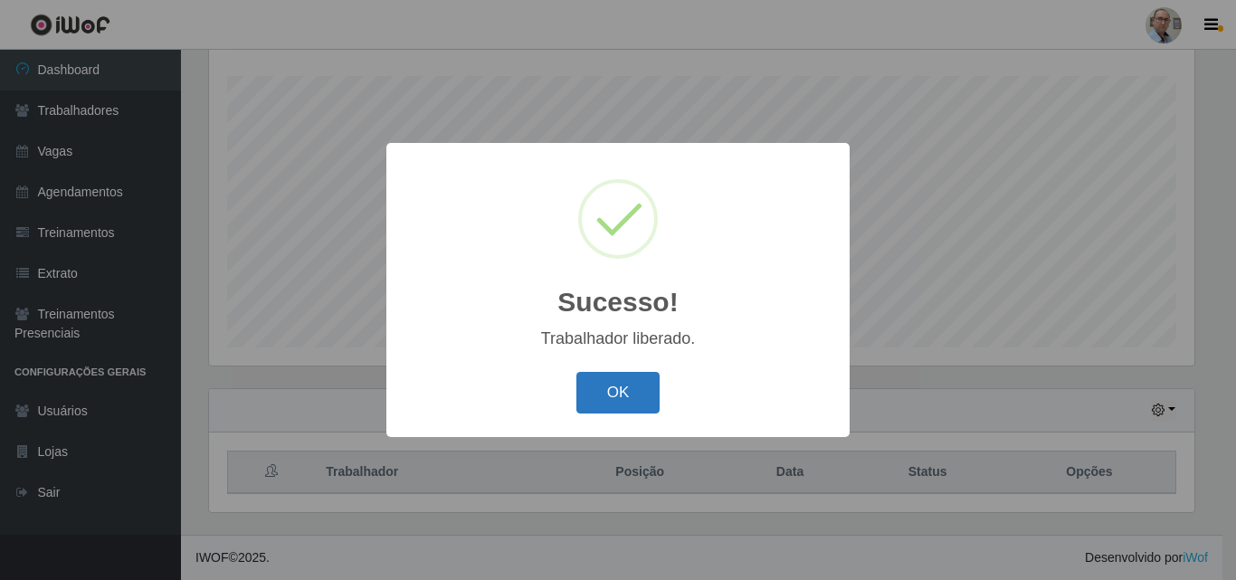
click at [621, 380] on button "OK" at bounding box center [619, 393] width 84 height 43
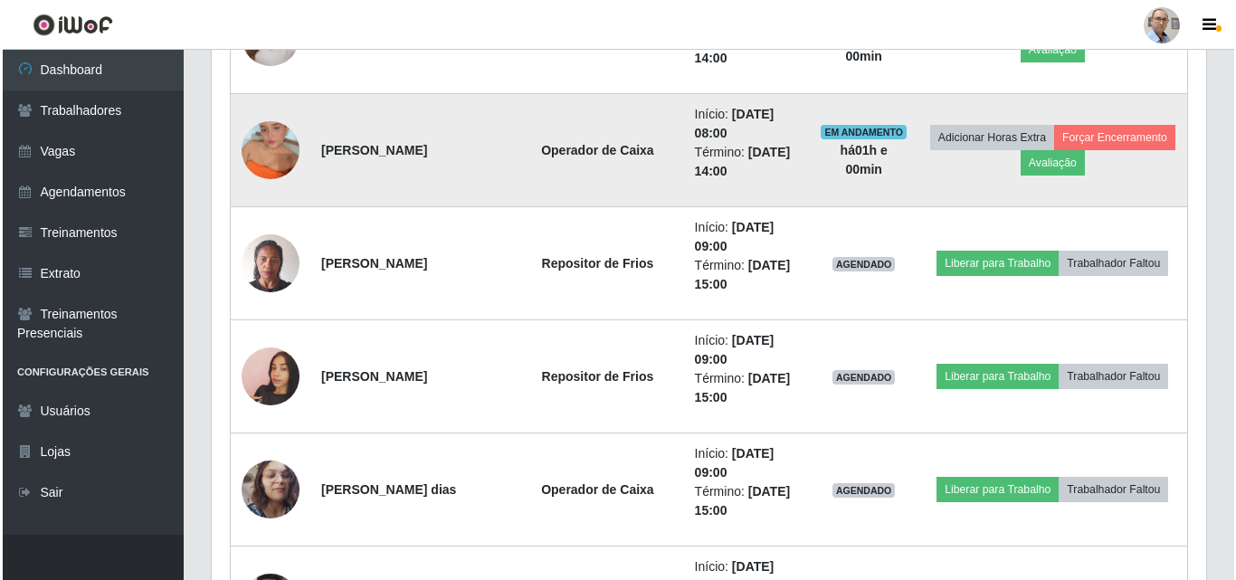
scroll to position [2291, 0]
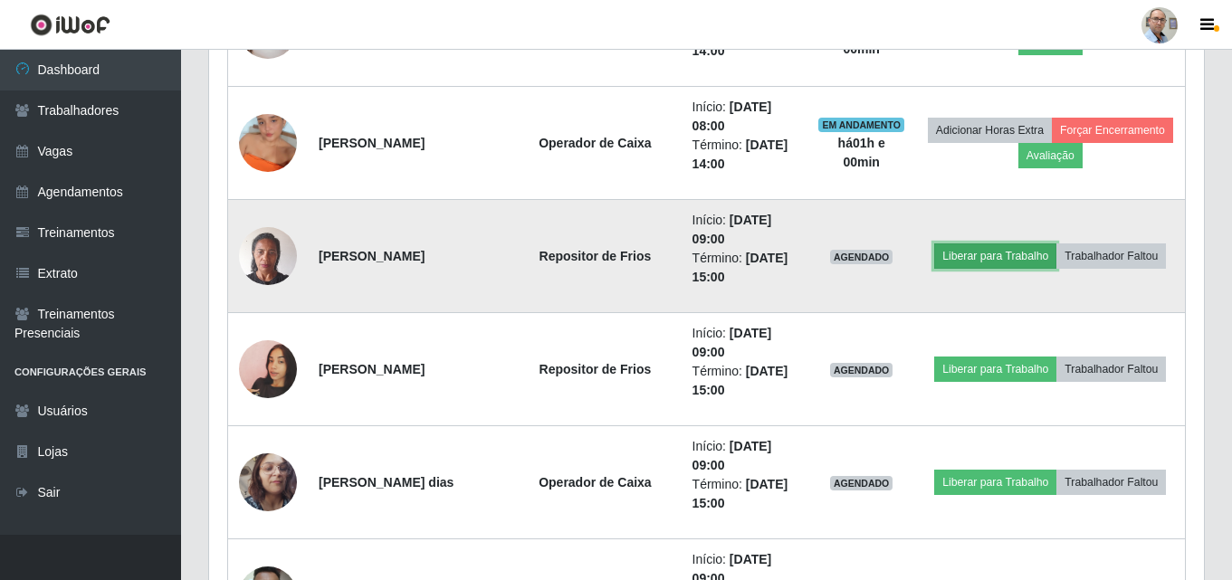
click at [1050, 243] on button "Liberar para Trabalho" at bounding box center [995, 255] width 122 height 25
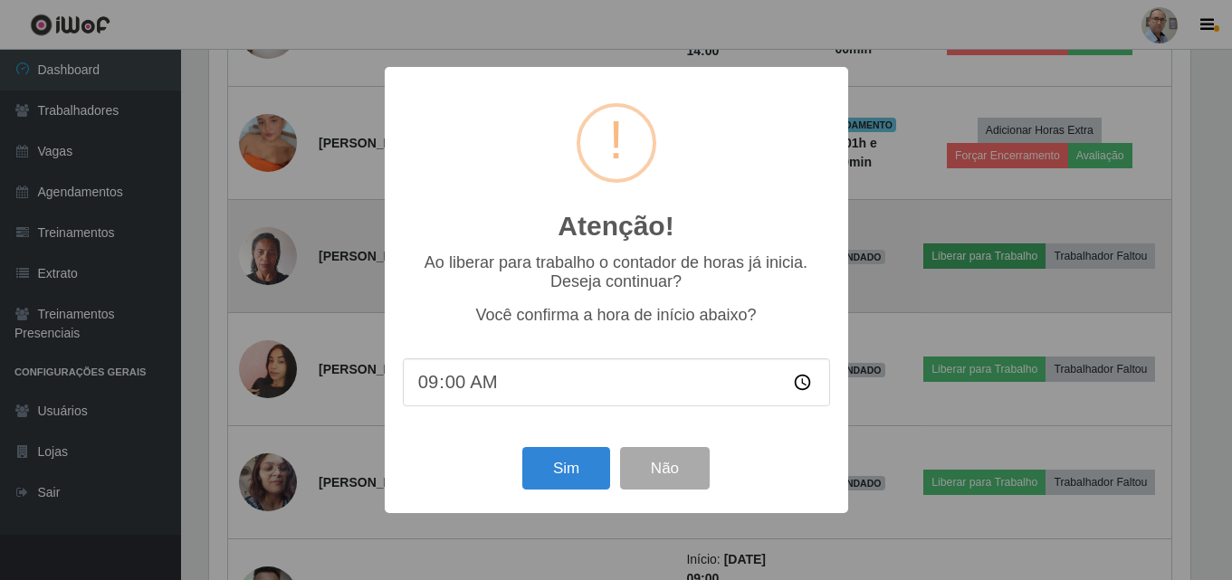
scroll to position [376, 986]
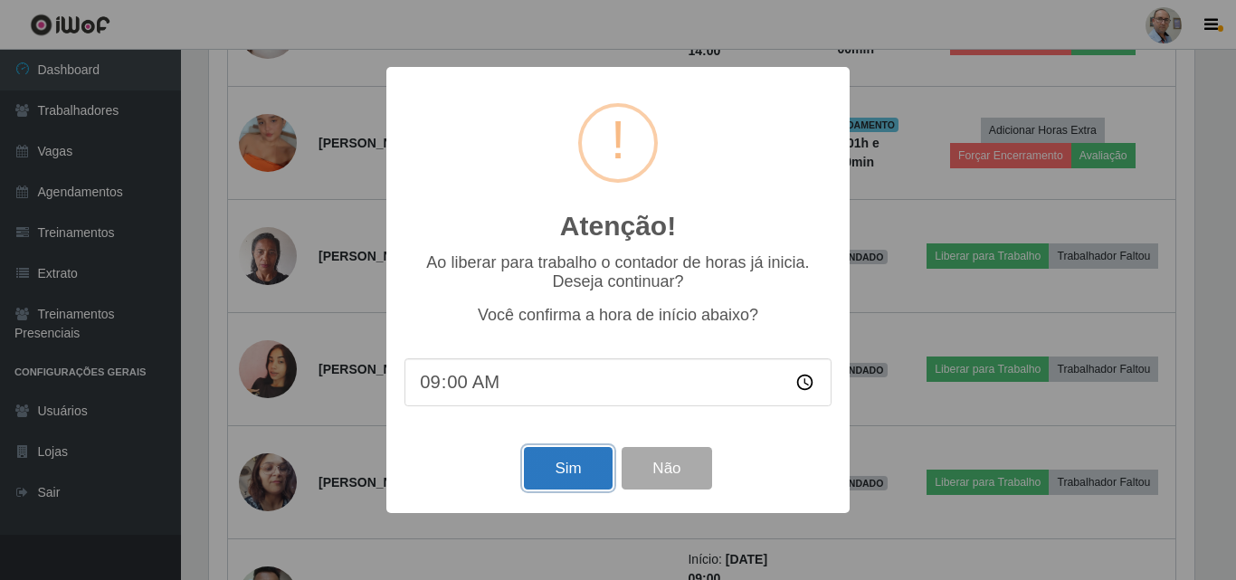
click at [572, 472] on button "Sim" at bounding box center [568, 468] width 88 height 43
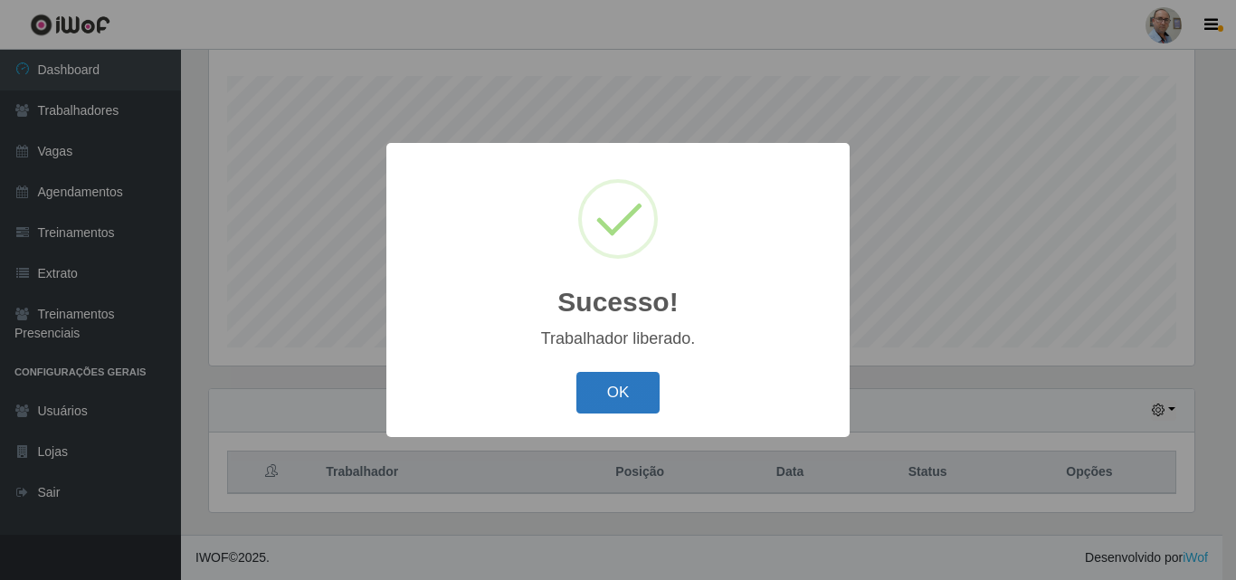
click at [611, 398] on button "OK" at bounding box center [619, 393] width 84 height 43
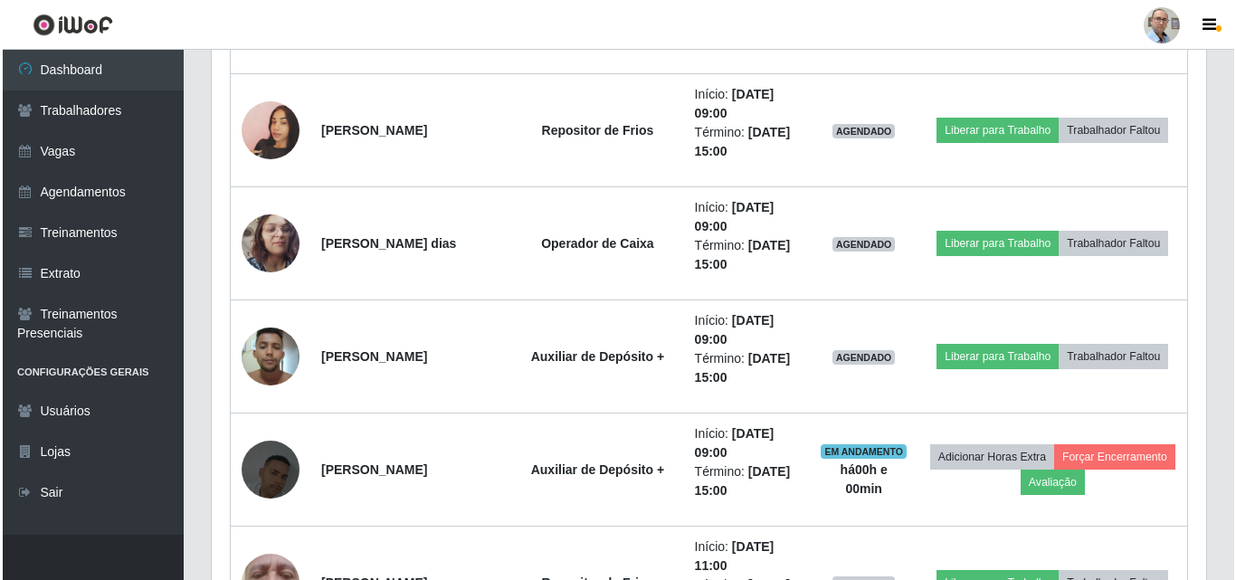
scroll to position [2562, 0]
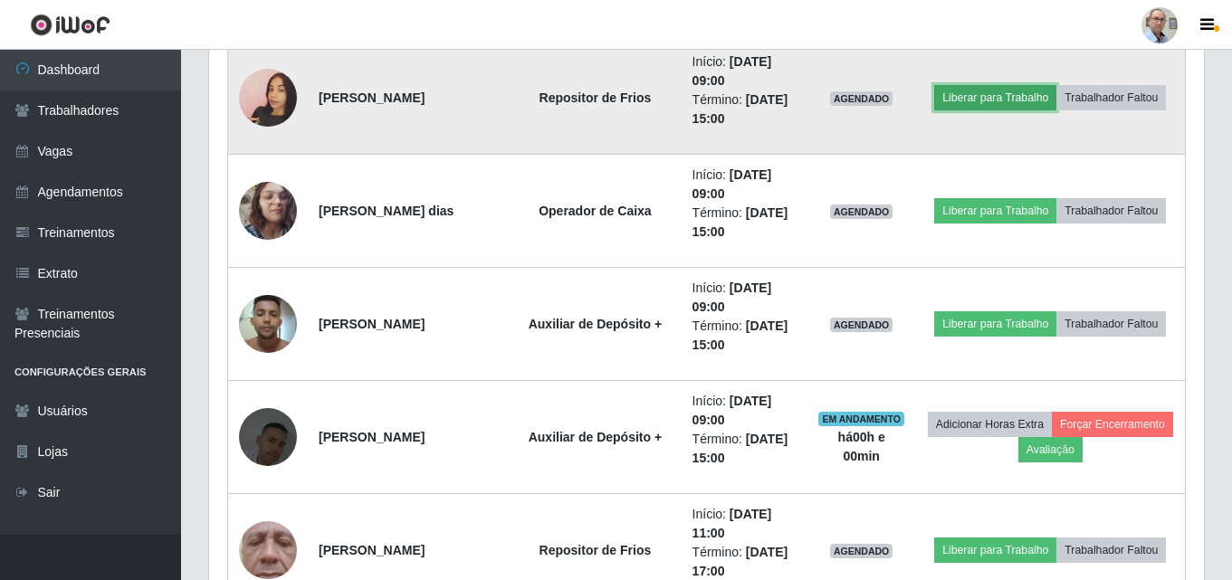
click at [1041, 85] on button "Liberar para Trabalho" at bounding box center [995, 97] width 122 height 25
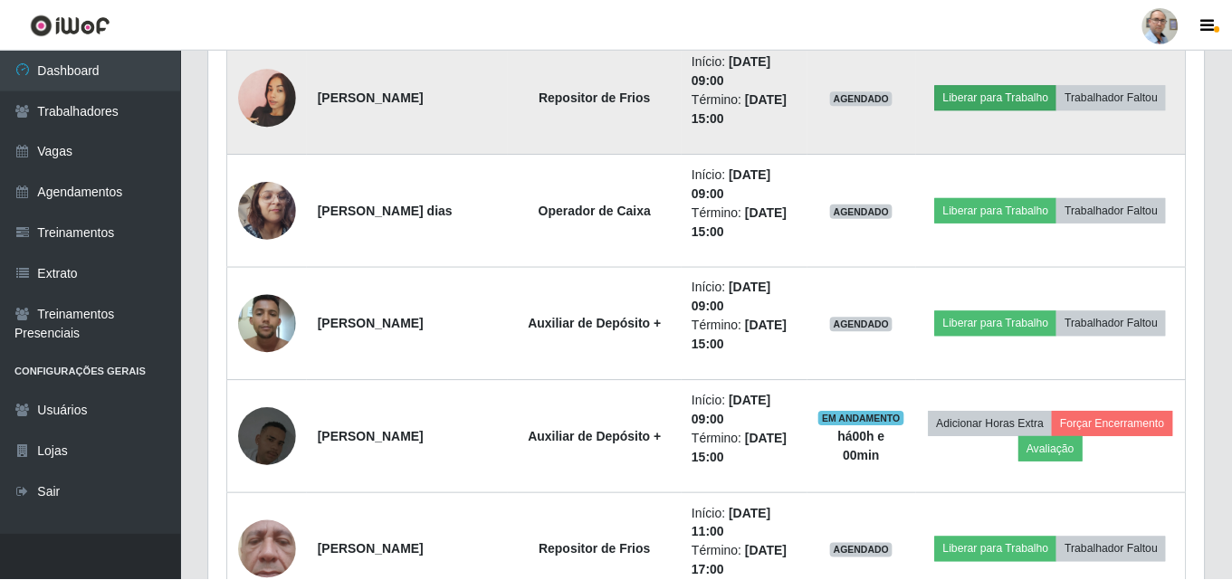
scroll to position [376, 986]
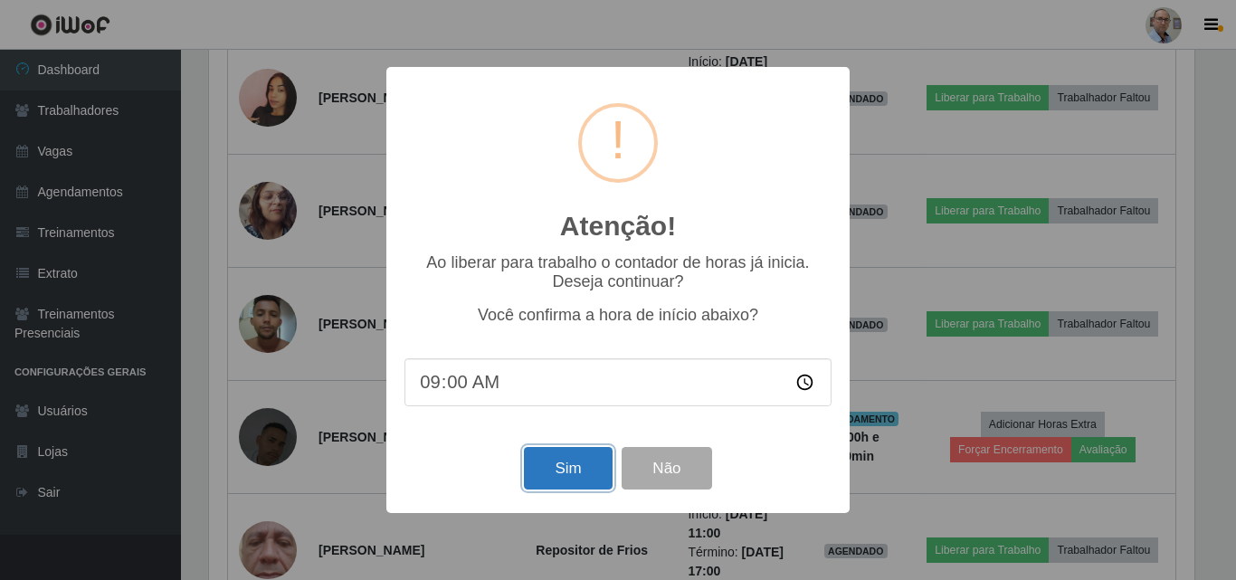
click at [586, 485] on button "Sim" at bounding box center [568, 468] width 88 height 43
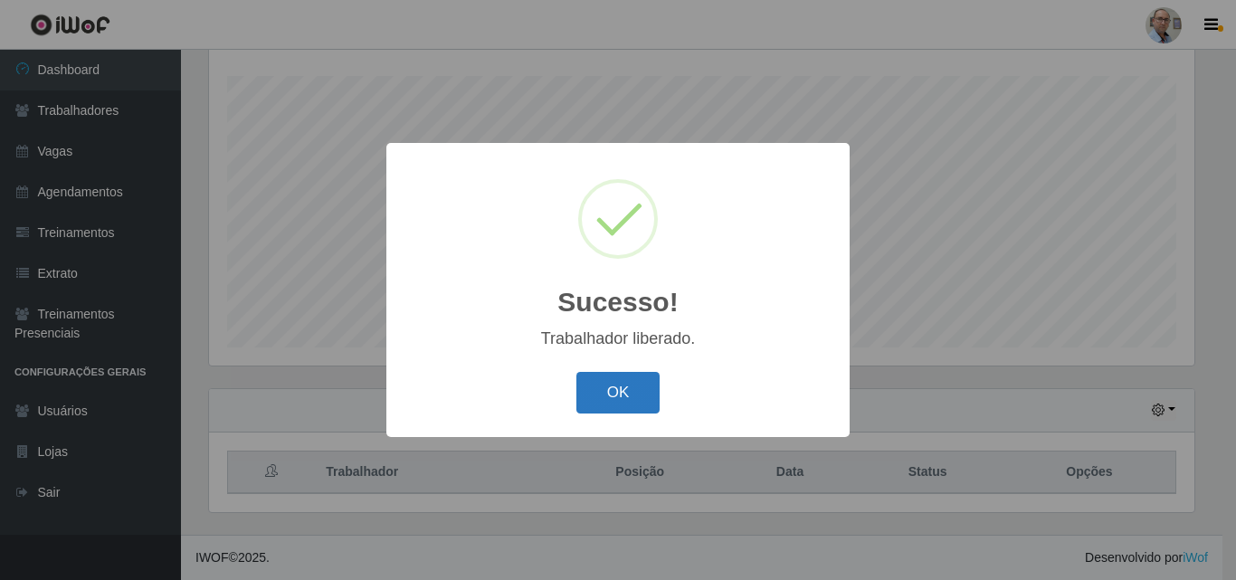
click at [615, 387] on button "OK" at bounding box center [619, 393] width 84 height 43
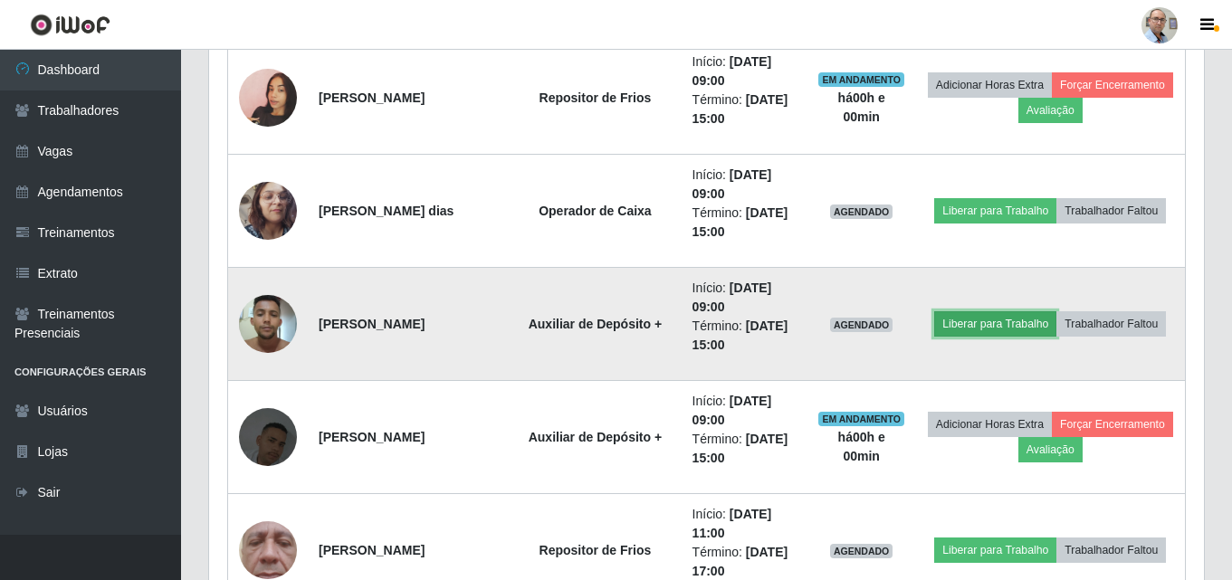
click at [1017, 311] on button "Liberar para Trabalho" at bounding box center [995, 323] width 122 height 25
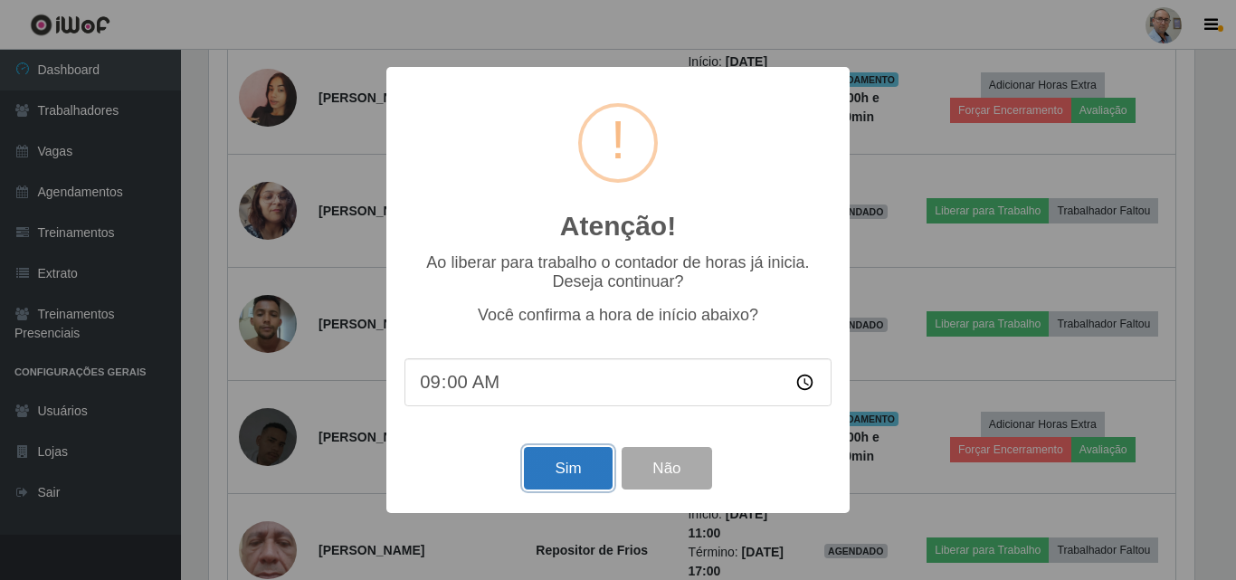
click at [575, 467] on button "Sim" at bounding box center [568, 468] width 88 height 43
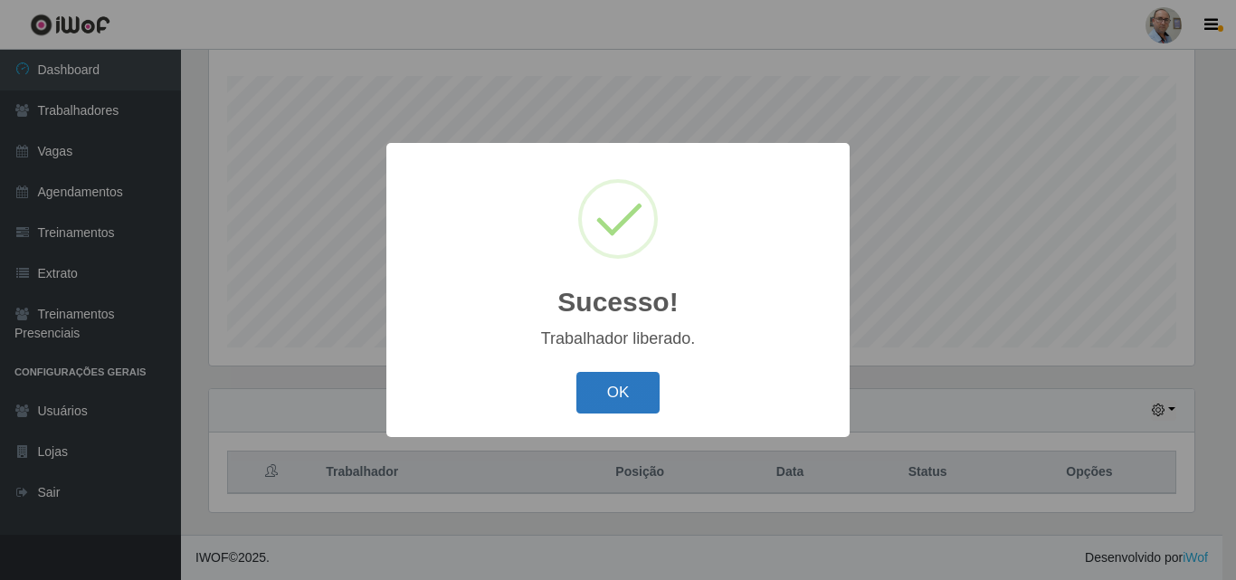
click at [630, 386] on button "OK" at bounding box center [619, 393] width 84 height 43
